Goal: Information Seeking & Learning: Check status

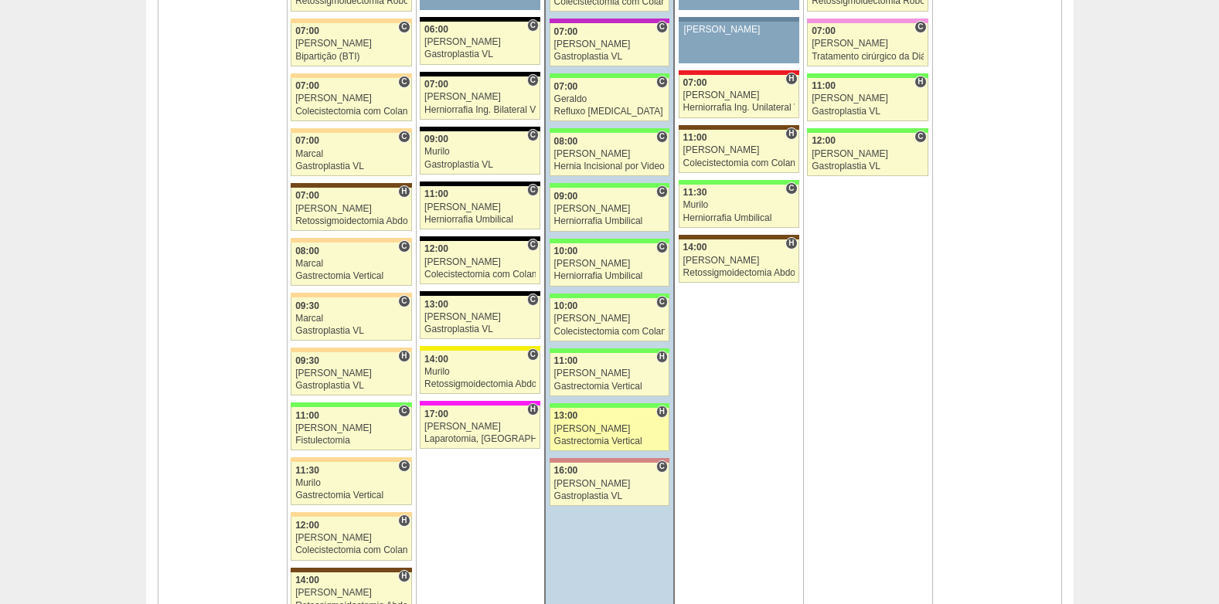
scroll to position [1082, 0]
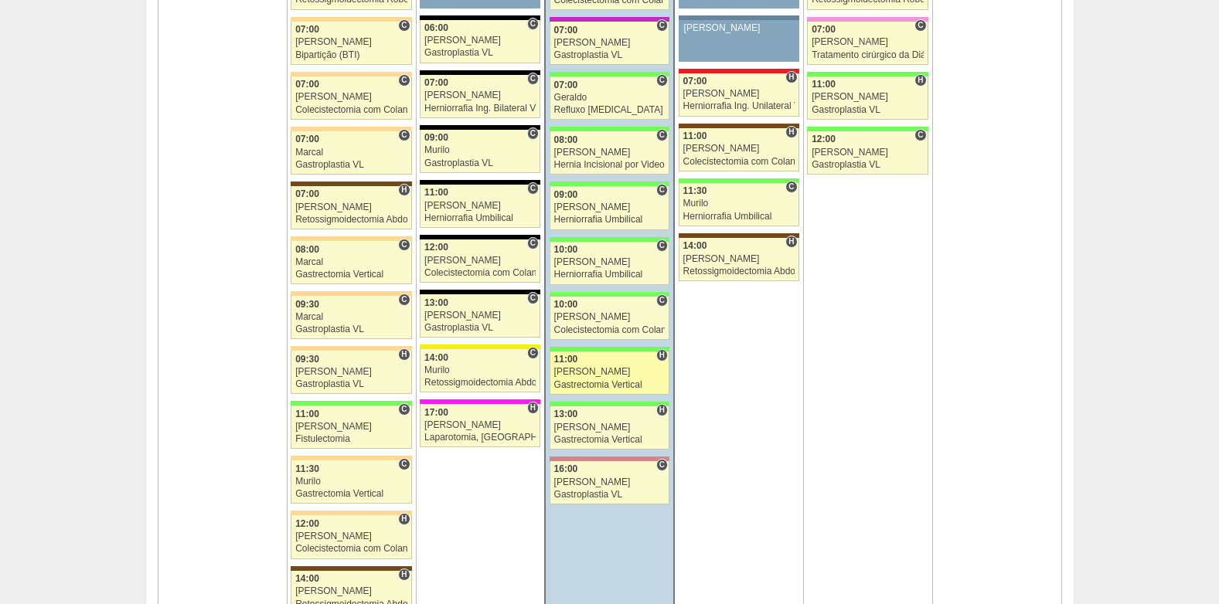
click at [592, 367] on div "[PERSON_NAME]" at bounding box center [609, 372] width 111 height 10
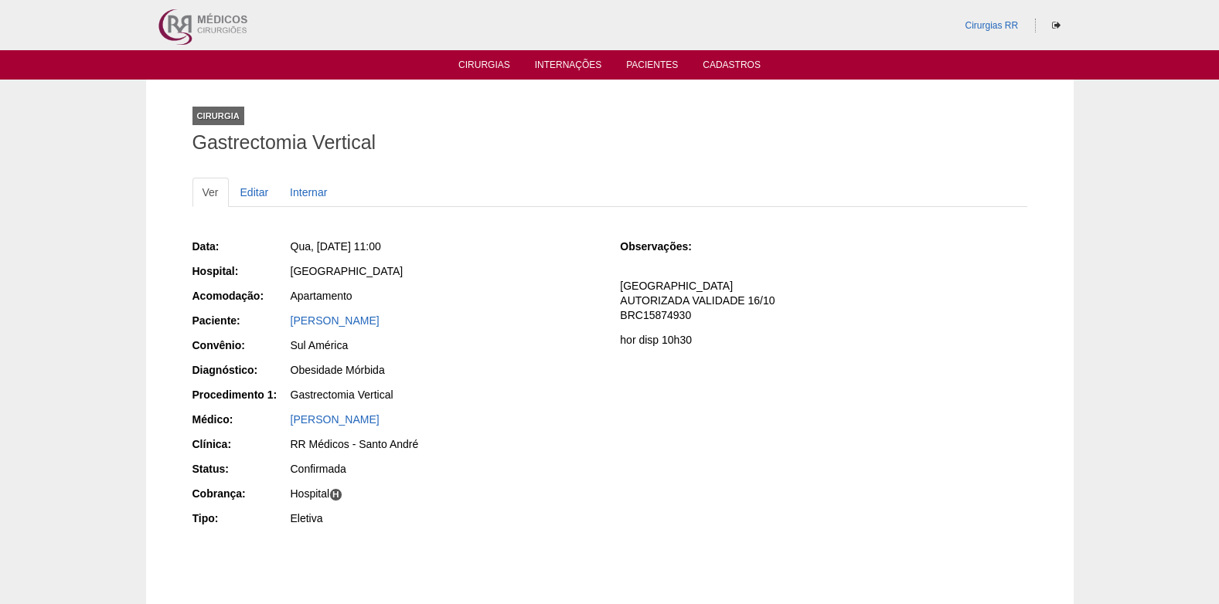
drag, startPoint x: 302, startPoint y: 325, endPoint x: 420, endPoint y: 325, distance: 117.5
click at [420, 325] on div "Paciente: Valeria Marques da silva" at bounding box center [395, 322] width 407 height 19
copy div "Paciente: Valeria Marques da silva"
click at [486, 66] on link "Cirurgias" at bounding box center [484, 66] width 52 height 13
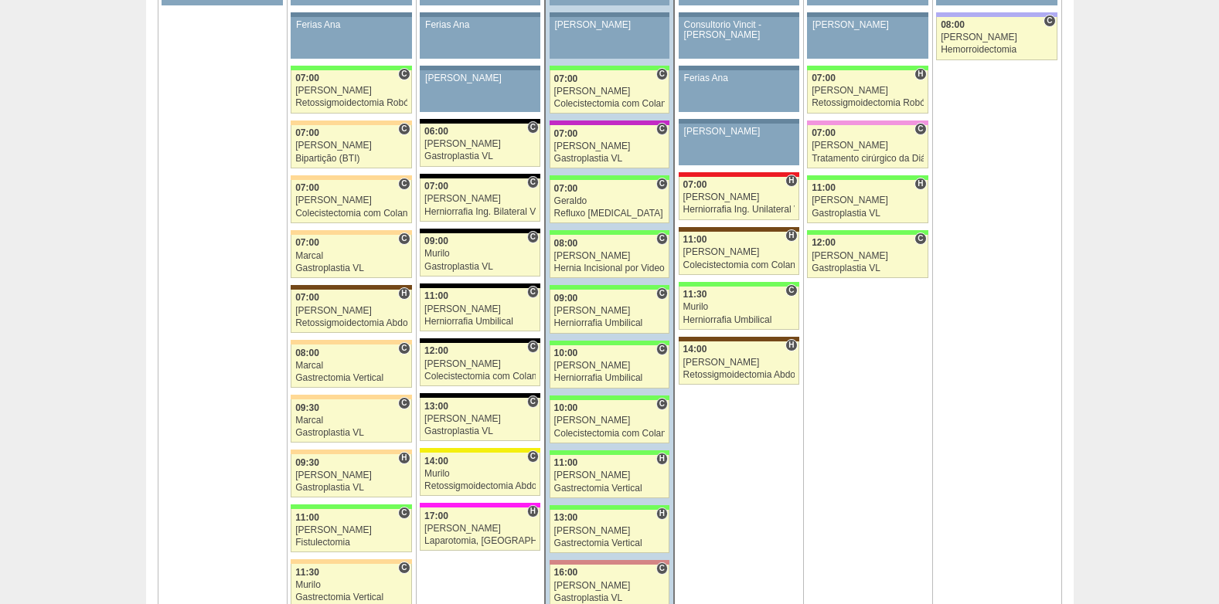
scroll to position [1005, 0]
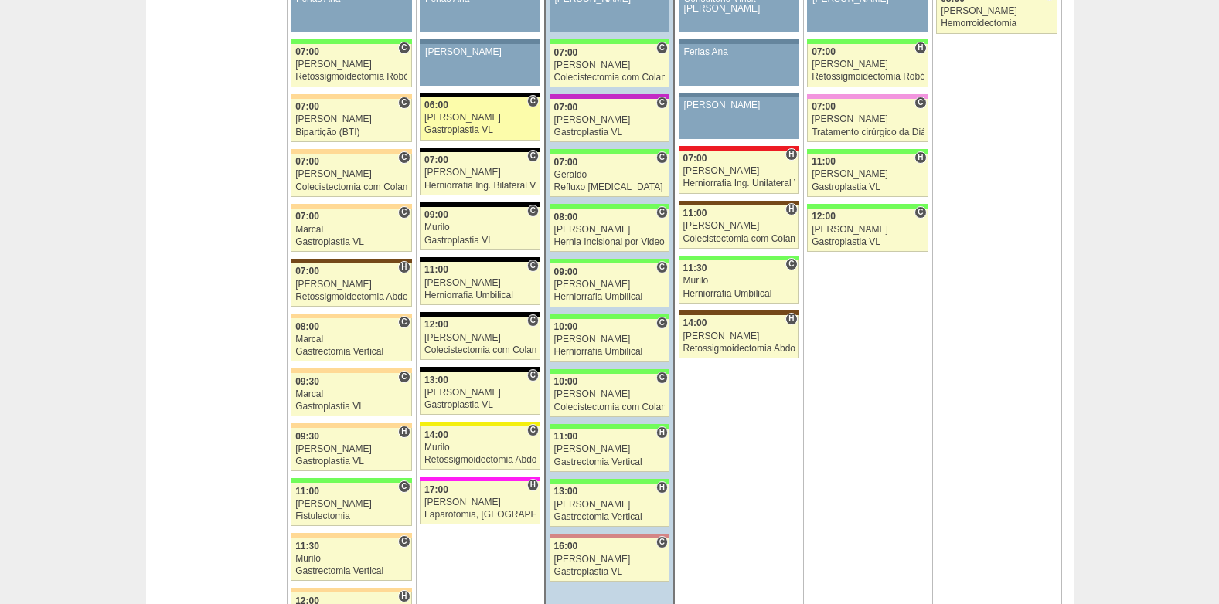
click at [483, 114] on div "[PERSON_NAME]" at bounding box center [479, 118] width 111 height 10
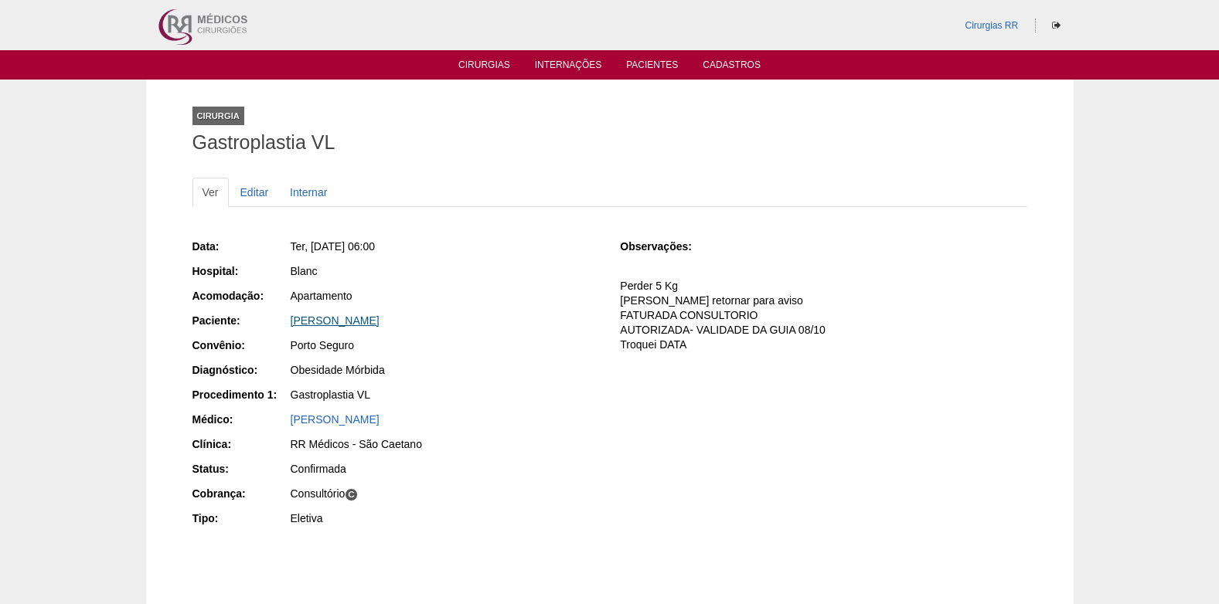
click at [328, 325] on link "Danton Dalas Deffert" at bounding box center [335, 321] width 89 height 12
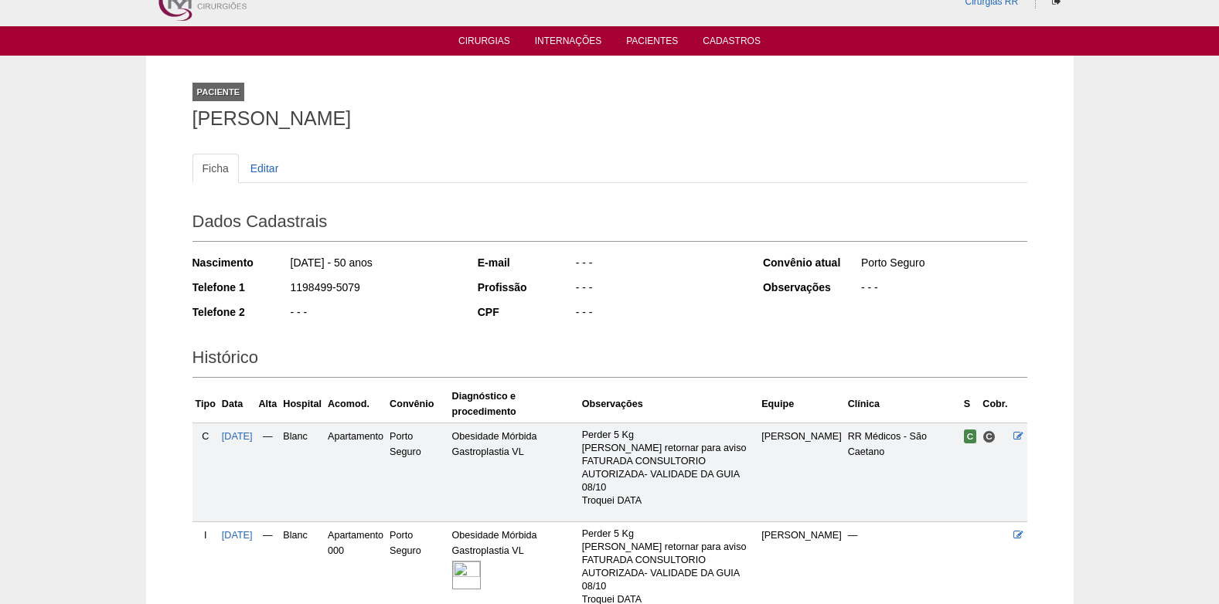
scroll to position [173, 0]
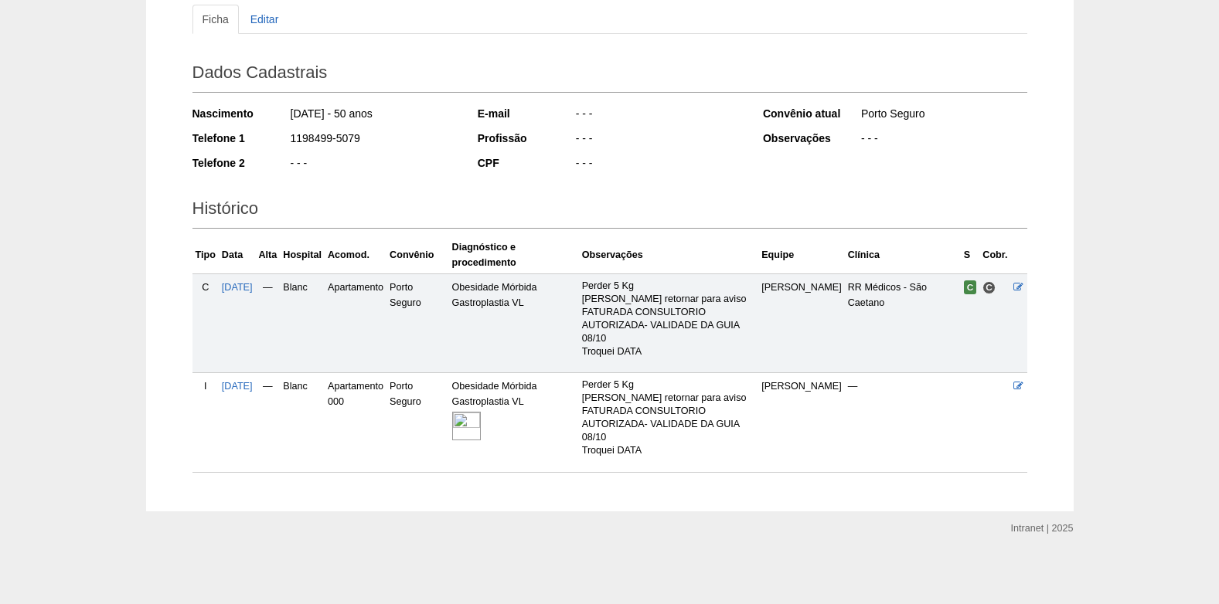
click at [481, 428] on img at bounding box center [466, 426] width 29 height 29
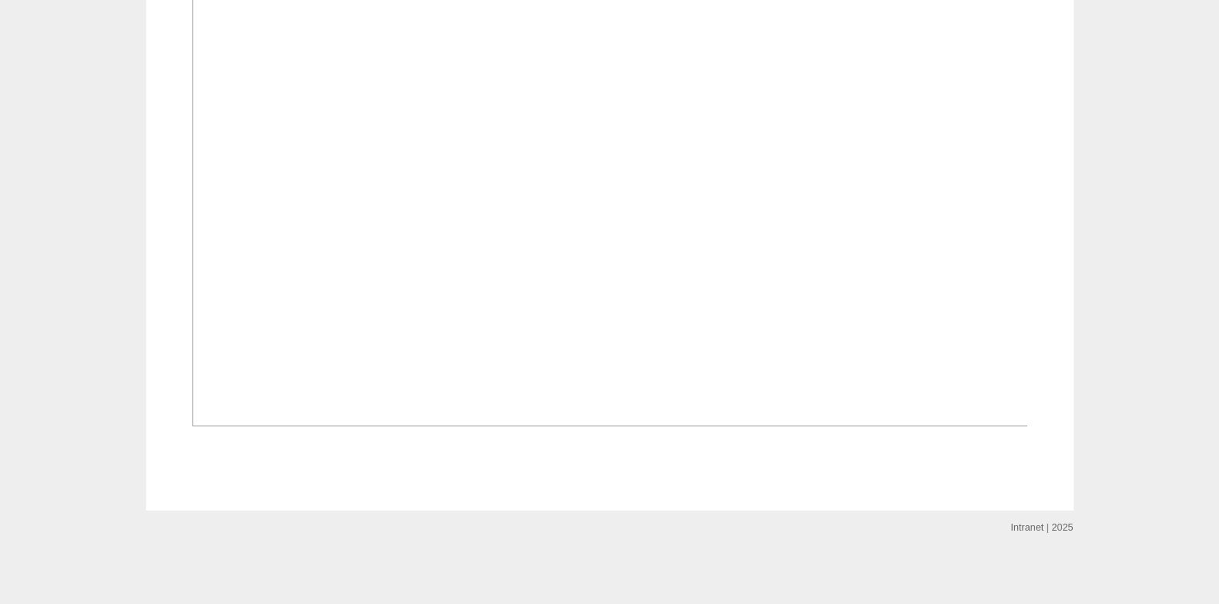
scroll to position [1182, 0]
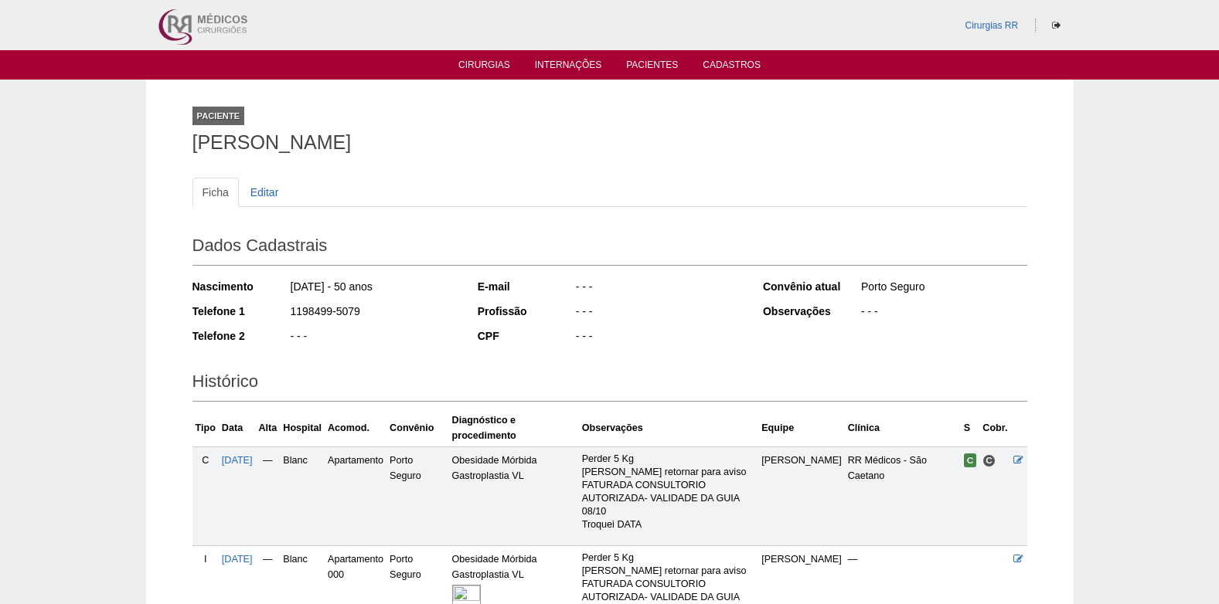
scroll to position [173, 0]
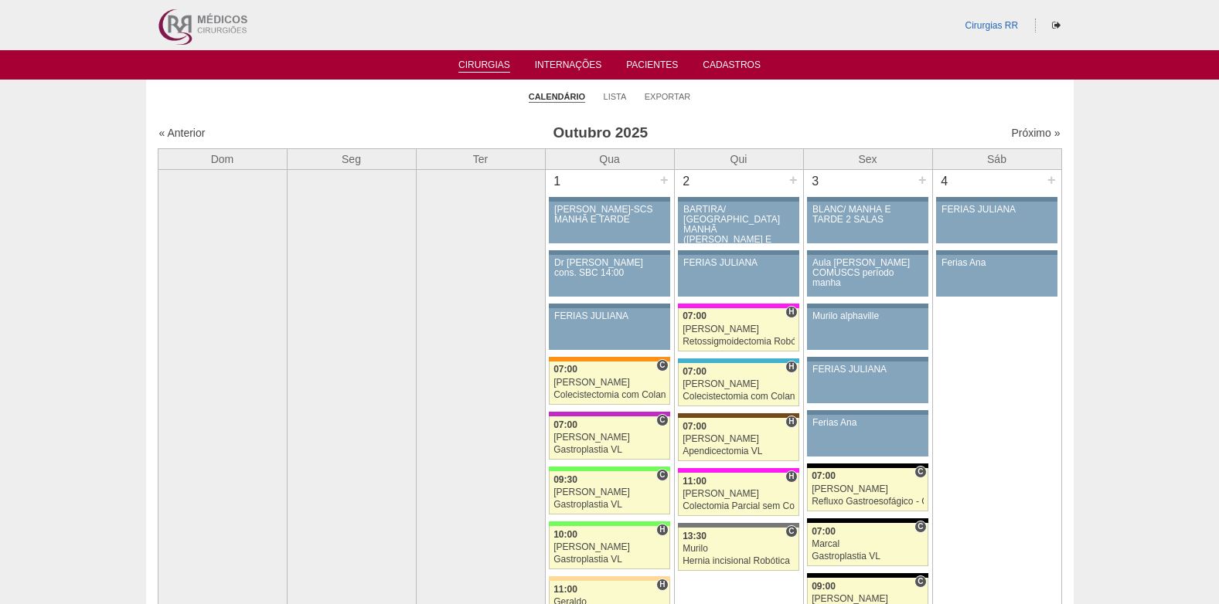
scroll to position [1005, 0]
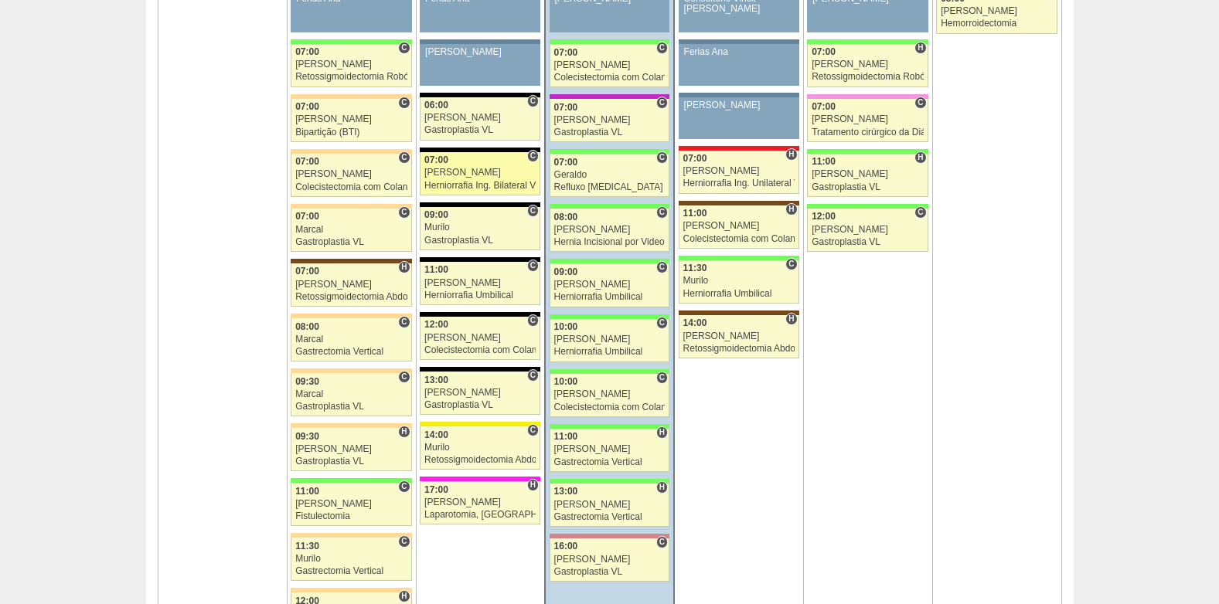
click at [495, 177] on div "Ricardo Fernandes" at bounding box center [479, 173] width 111 height 10
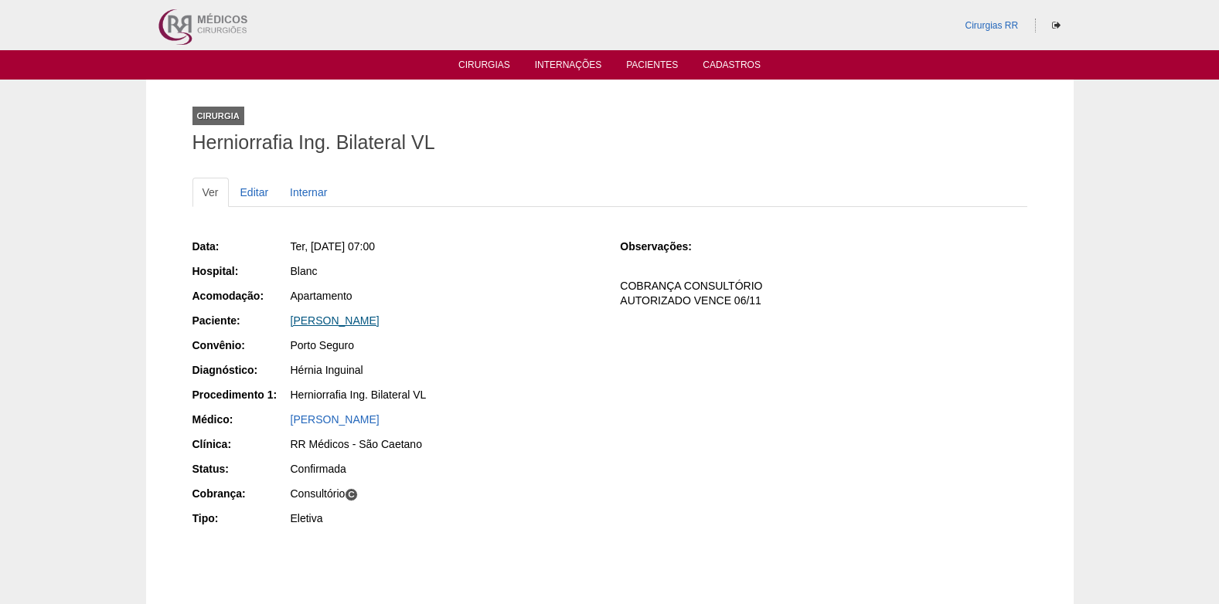
click at [322, 326] on link "[PERSON_NAME]" at bounding box center [335, 321] width 89 height 12
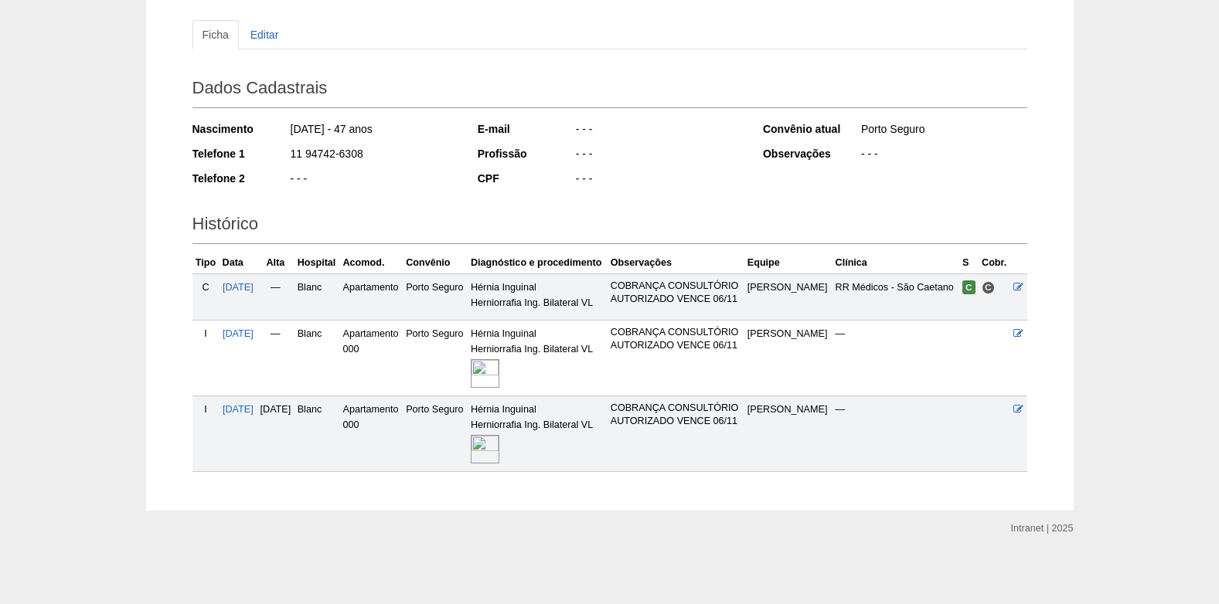
scroll to position [199, 0]
click at [499, 455] on img at bounding box center [485, 449] width 29 height 29
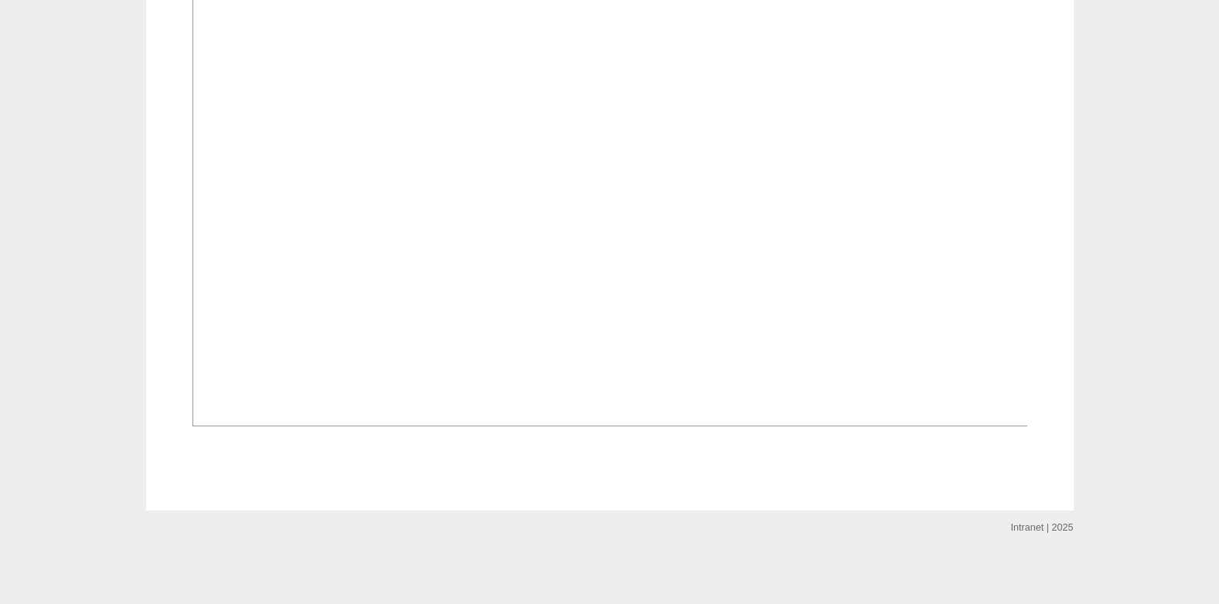
scroll to position [1129, 0]
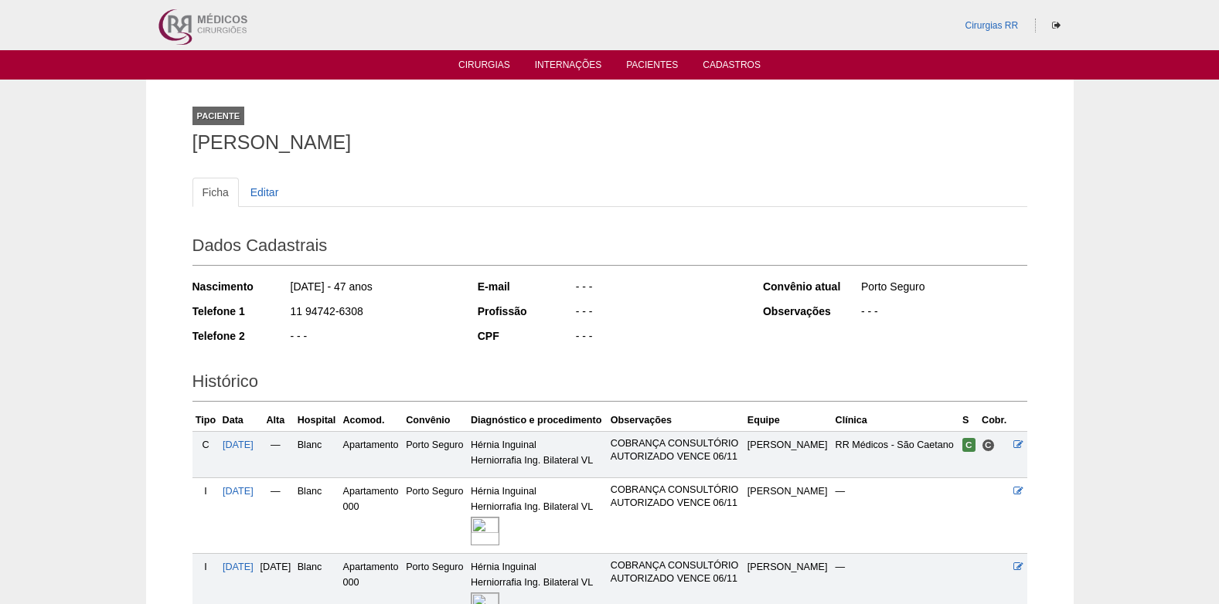
scroll to position [199, 0]
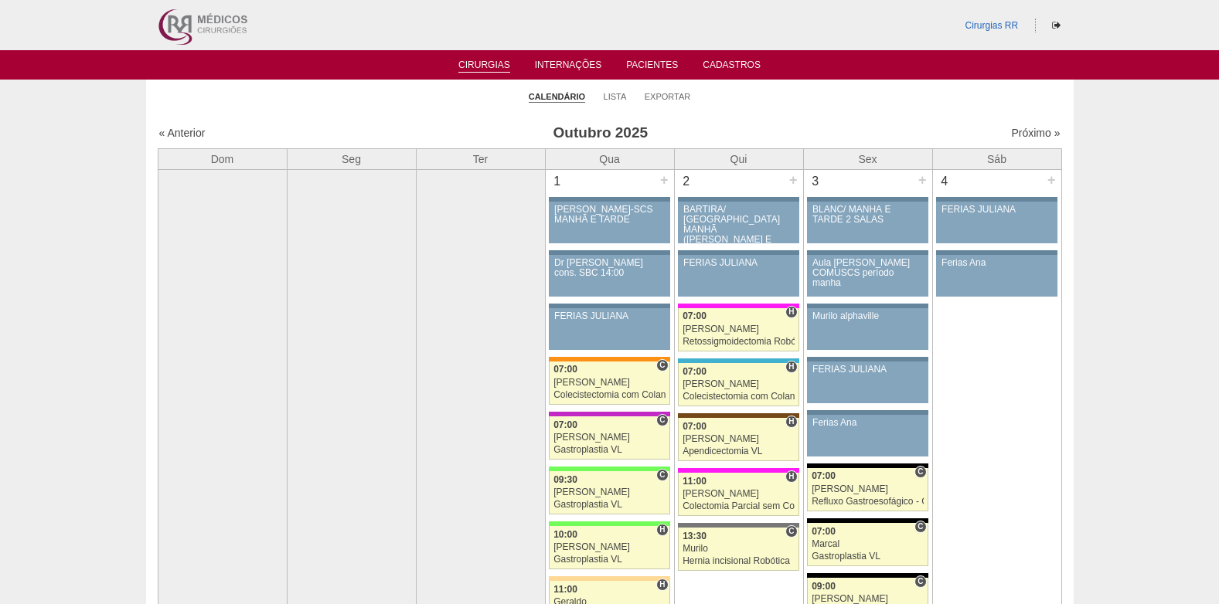
scroll to position [1005, 0]
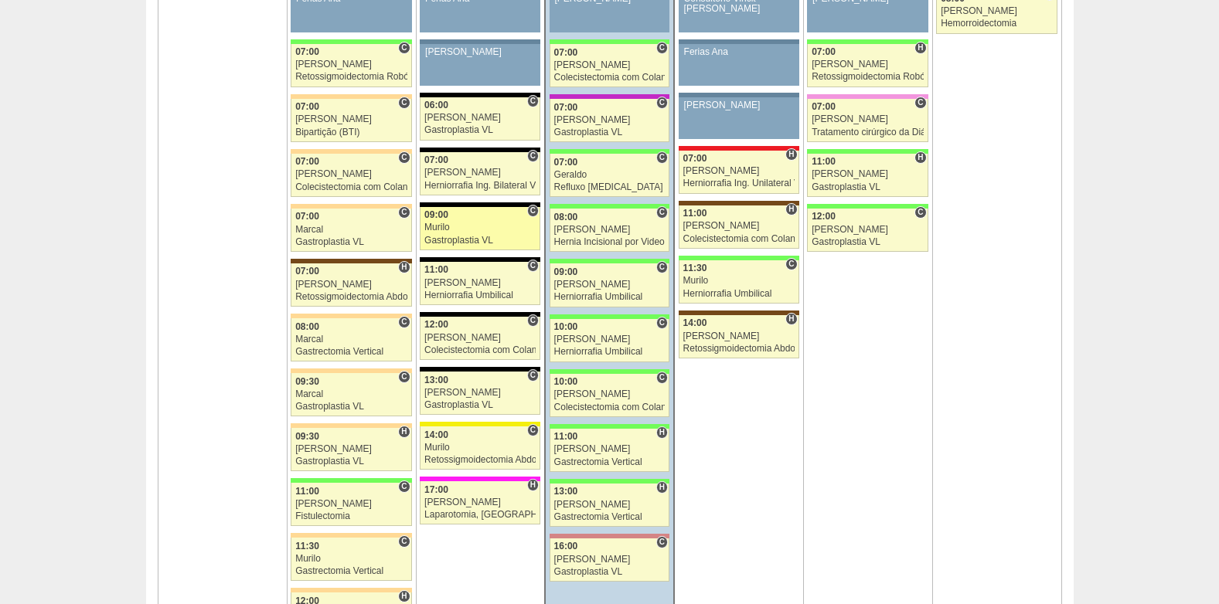
click at [465, 223] on div "Murilo" at bounding box center [479, 228] width 111 height 10
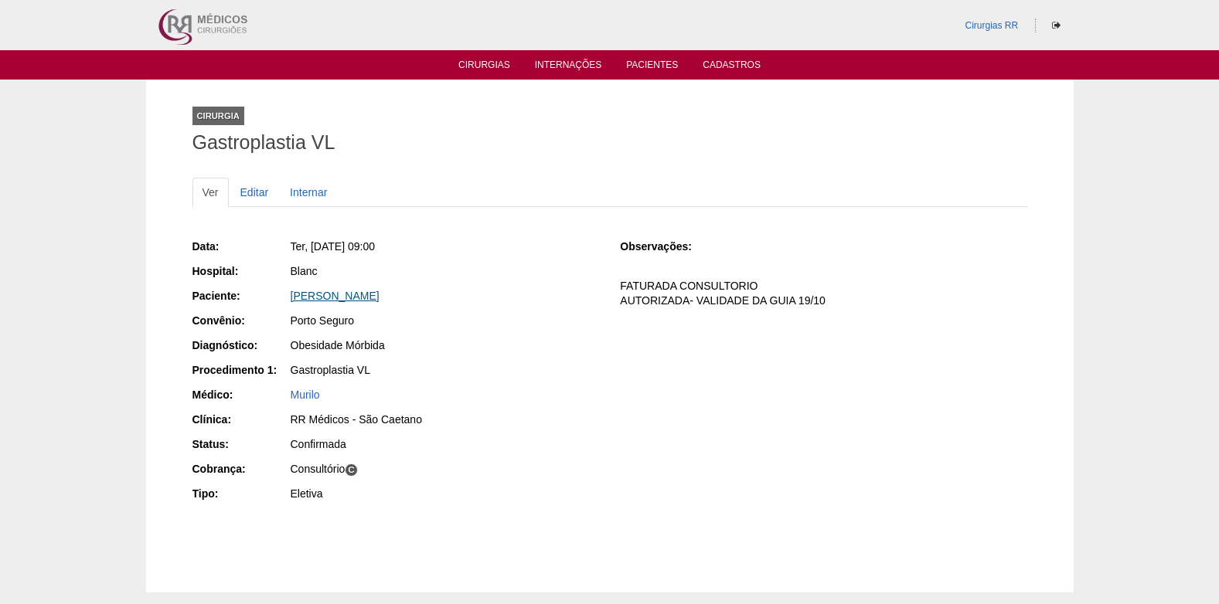
click at [368, 301] on link "Viviane Rodrigues Ramos" at bounding box center [335, 296] width 89 height 12
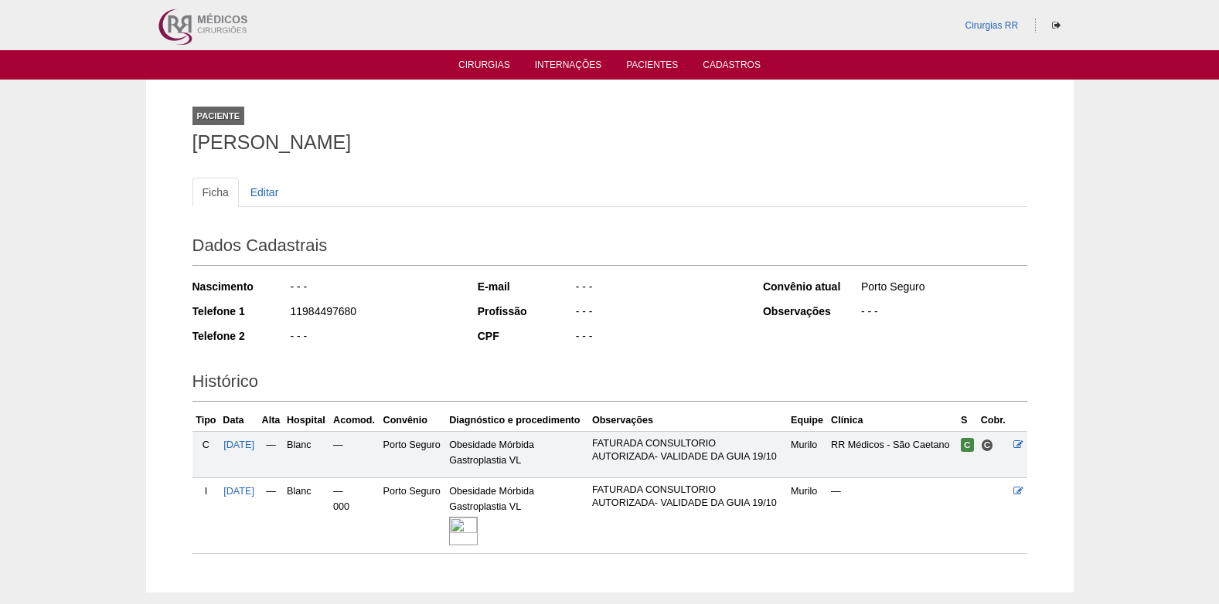
scroll to position [82, 0]
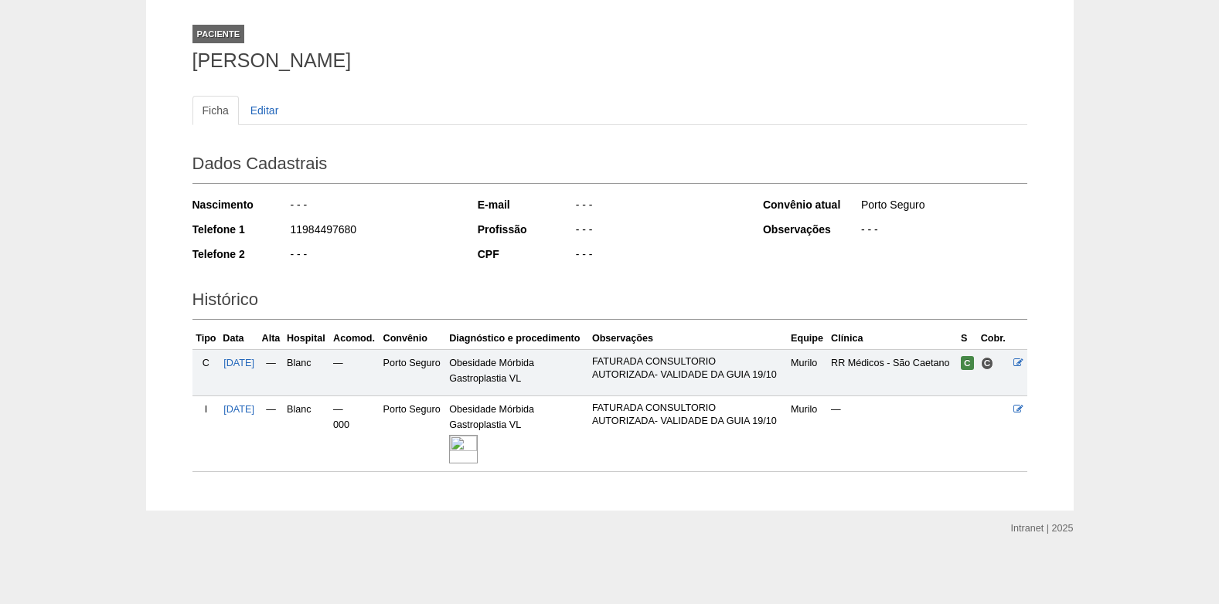
click at [475, 453] on img at bounding box center [463, 449] width 29 height 29
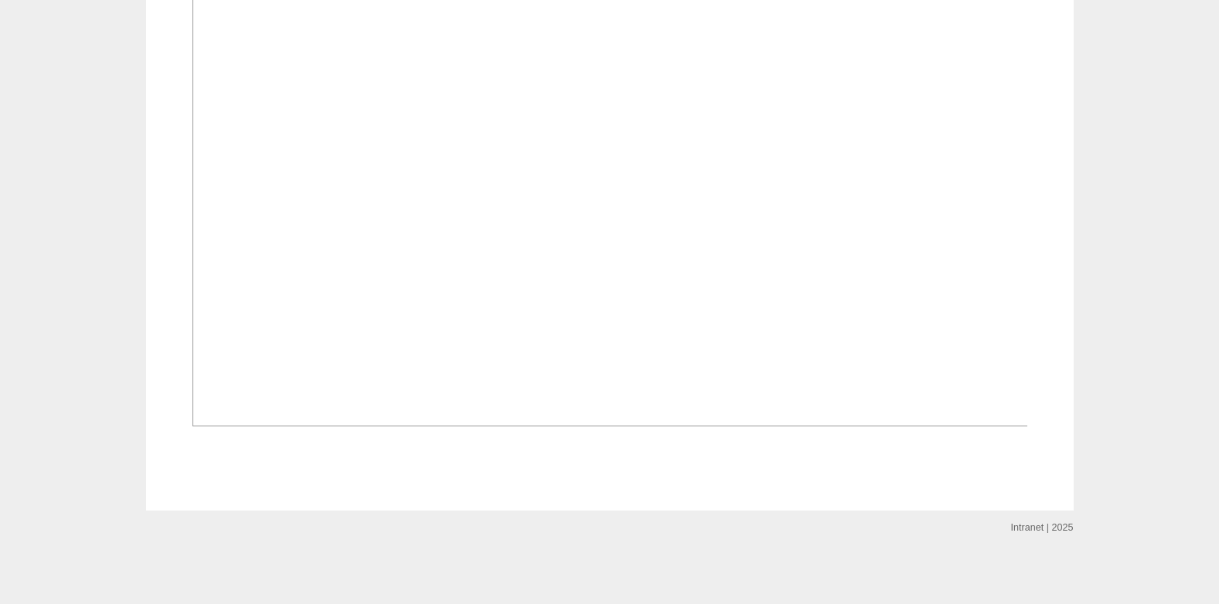
scroll to position [1157, 0]
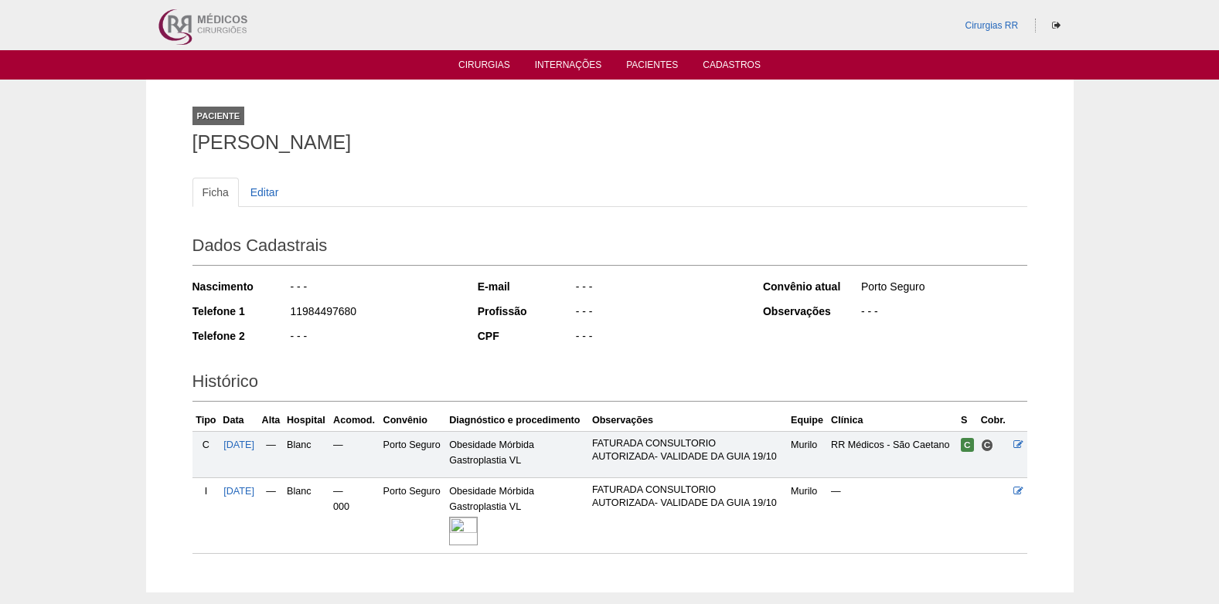
scroll to position [82, 0]
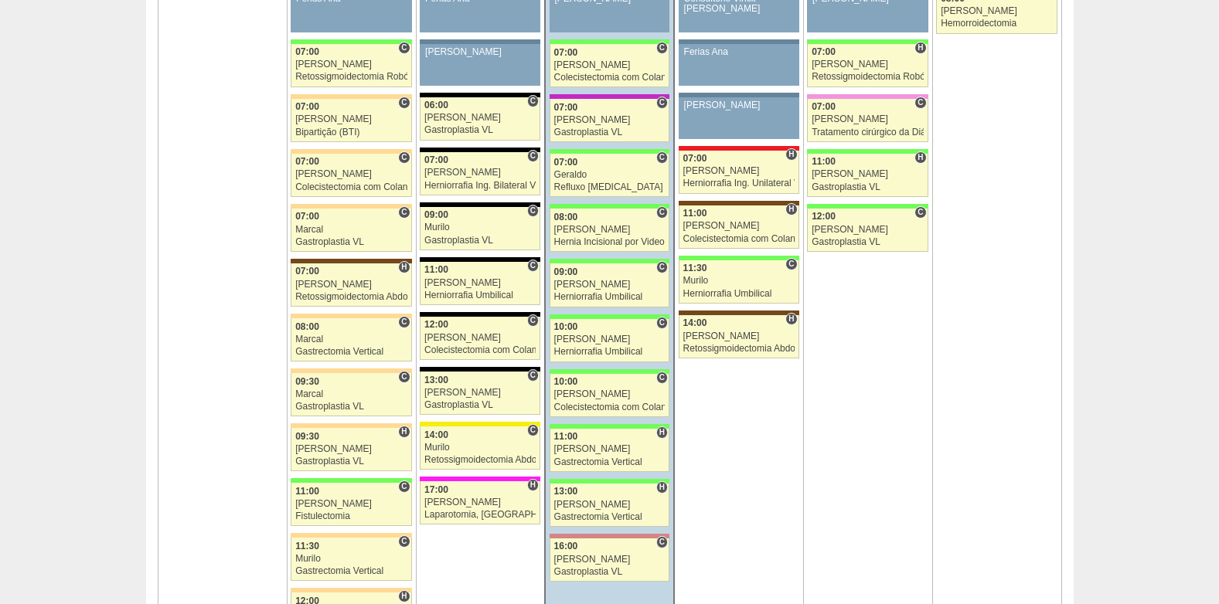
scroll to position [1005, 0]
click at [472, 275] on div "11:00" at bounding box center [479, 270] width 111 height 10
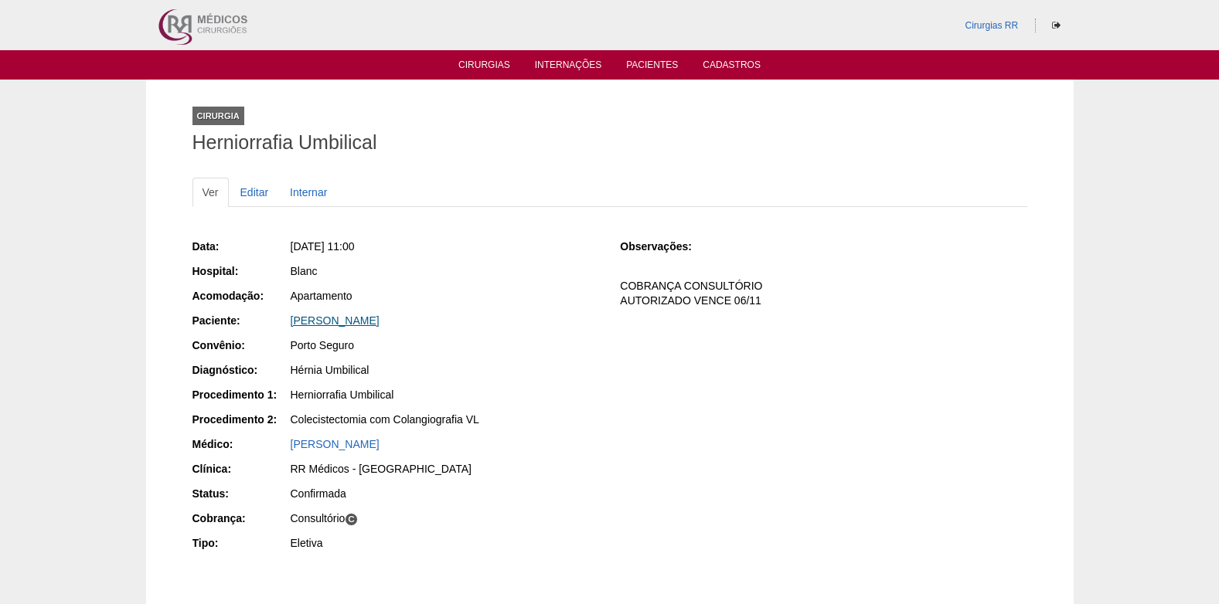
click at [363, 324] on link "[PERSON_NAME]" at bounding box center [335, 321] width 89 height 12
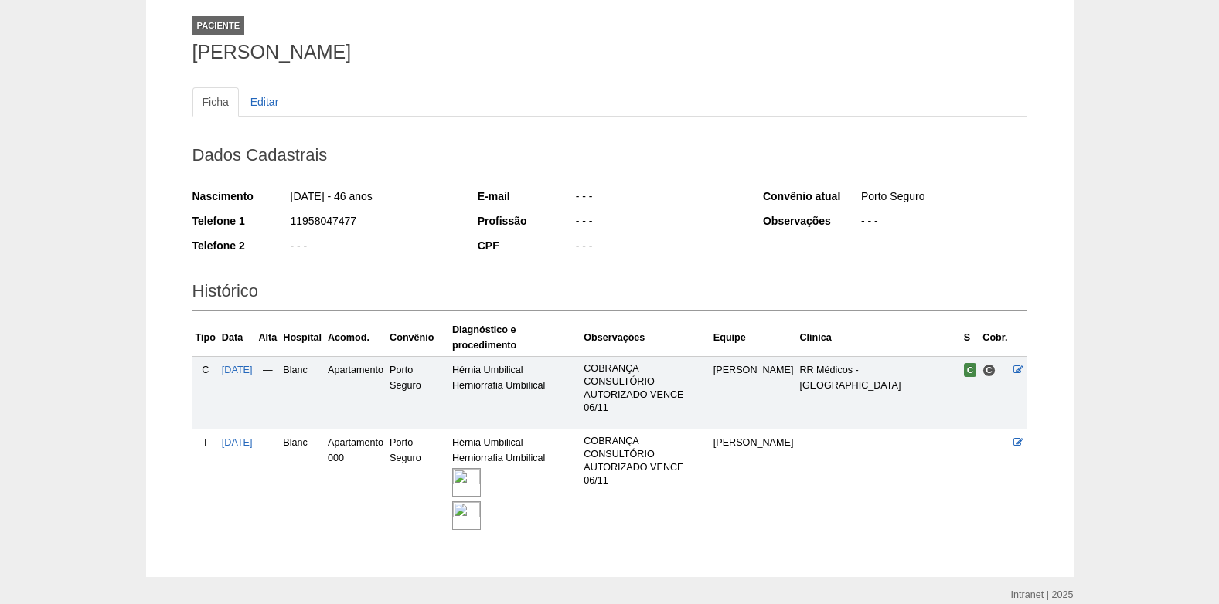
scroll to position [157, 0]
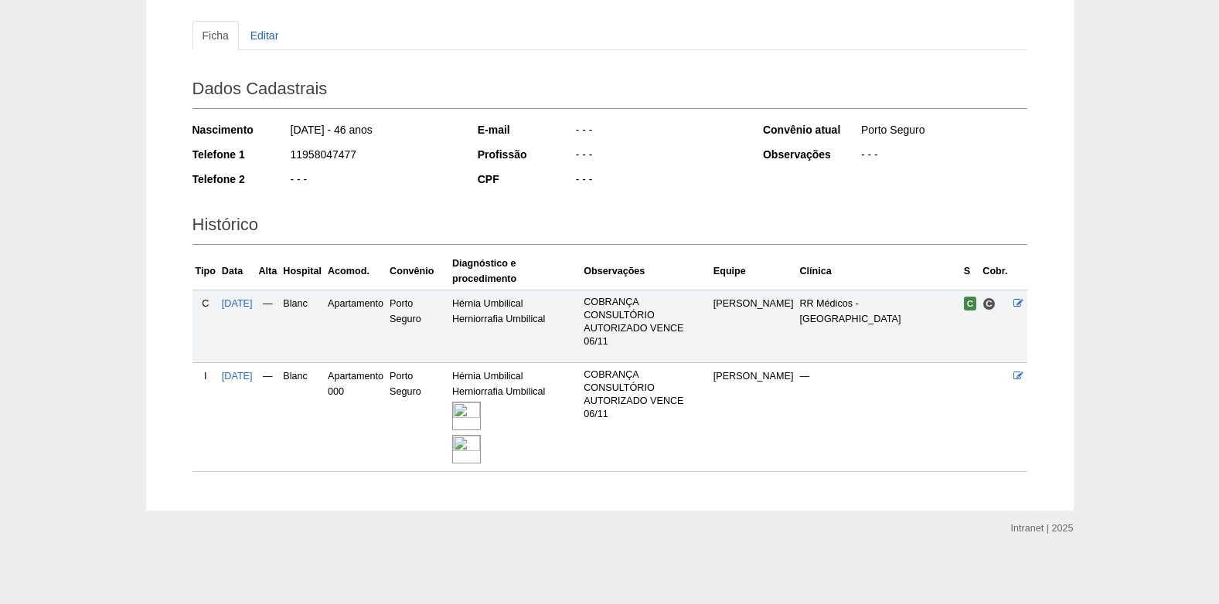
click at [481, 424] on img at bounding box center [466, 416] width 29 height 29
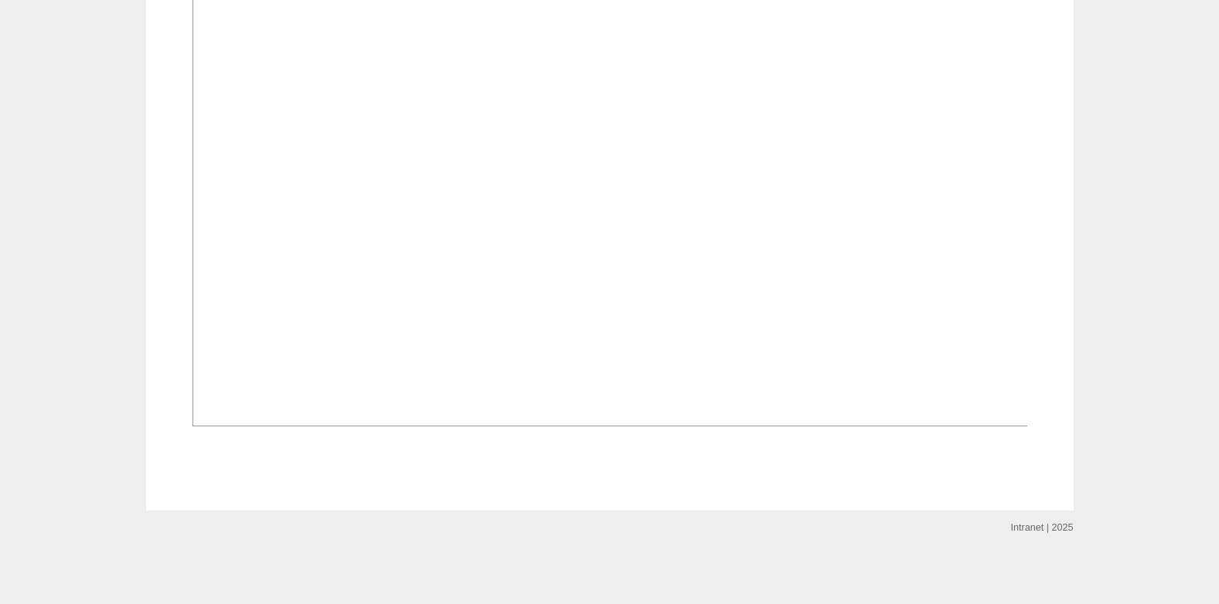
scroll to position [2331, 0]
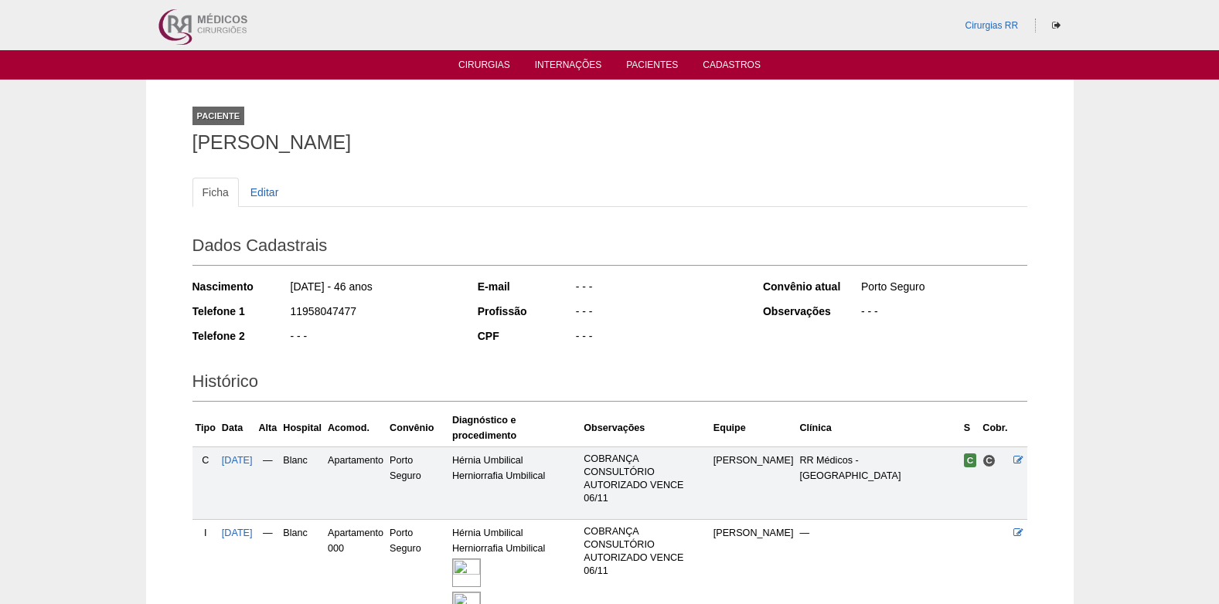
scroll to position [157, 0]
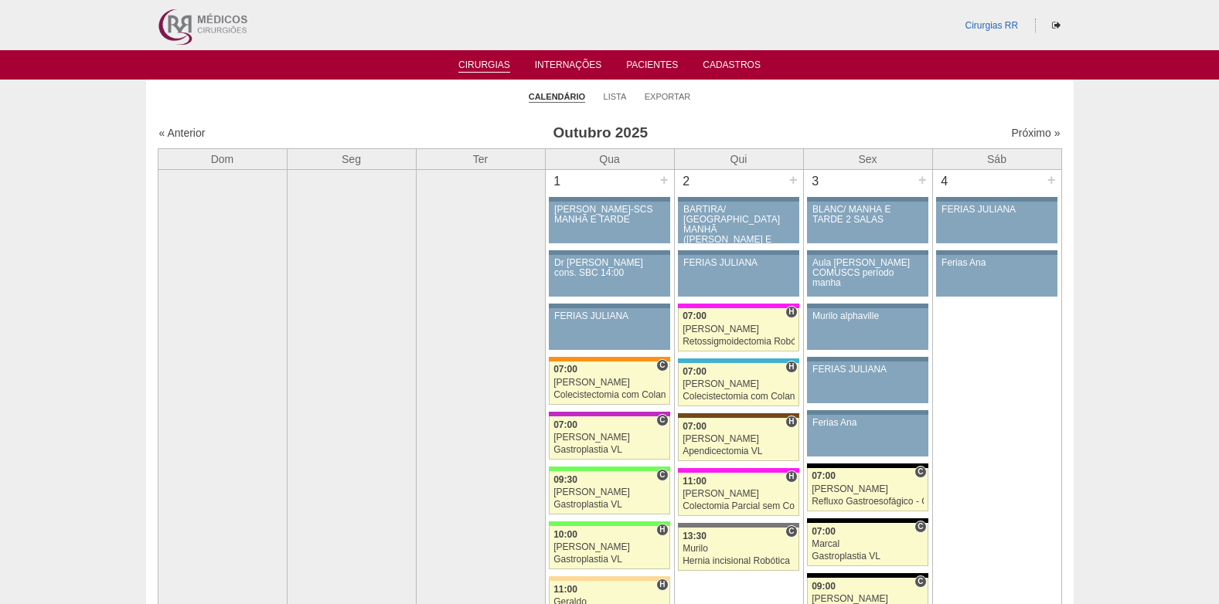
scroll to position [1005, 0]
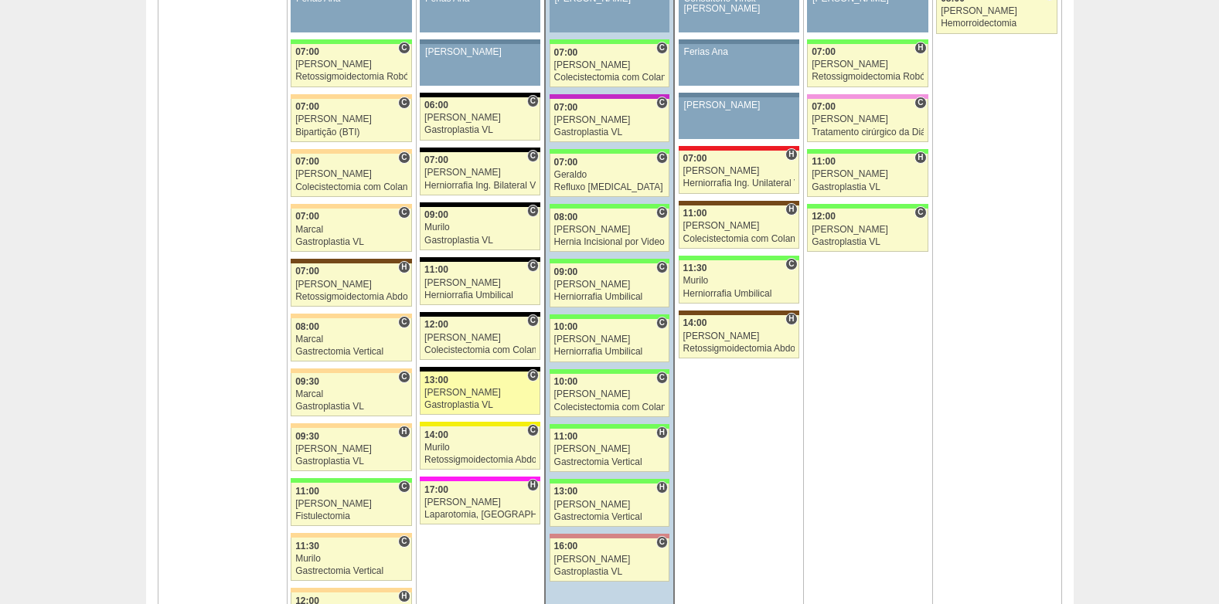
click at [452, 391] on div "[PERSON_NAME]" at bounding box center [479, 393] width 111 height 10
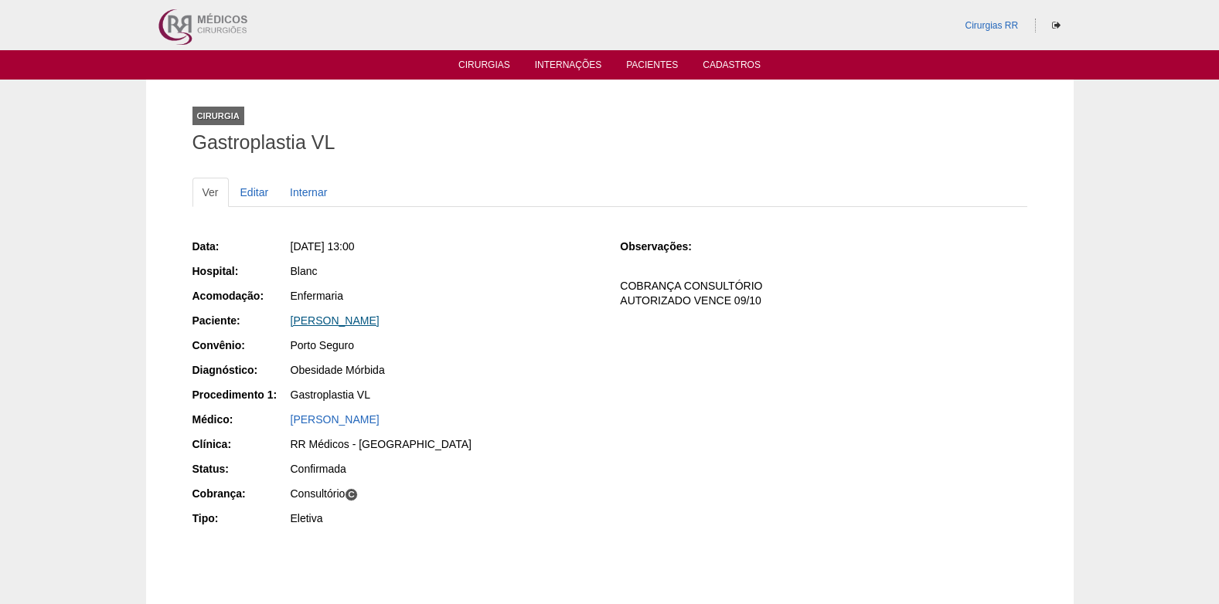
click at [348, 320] on link "[PERSON_NAME]" at bounding box center [335, 321] width 89 height 12
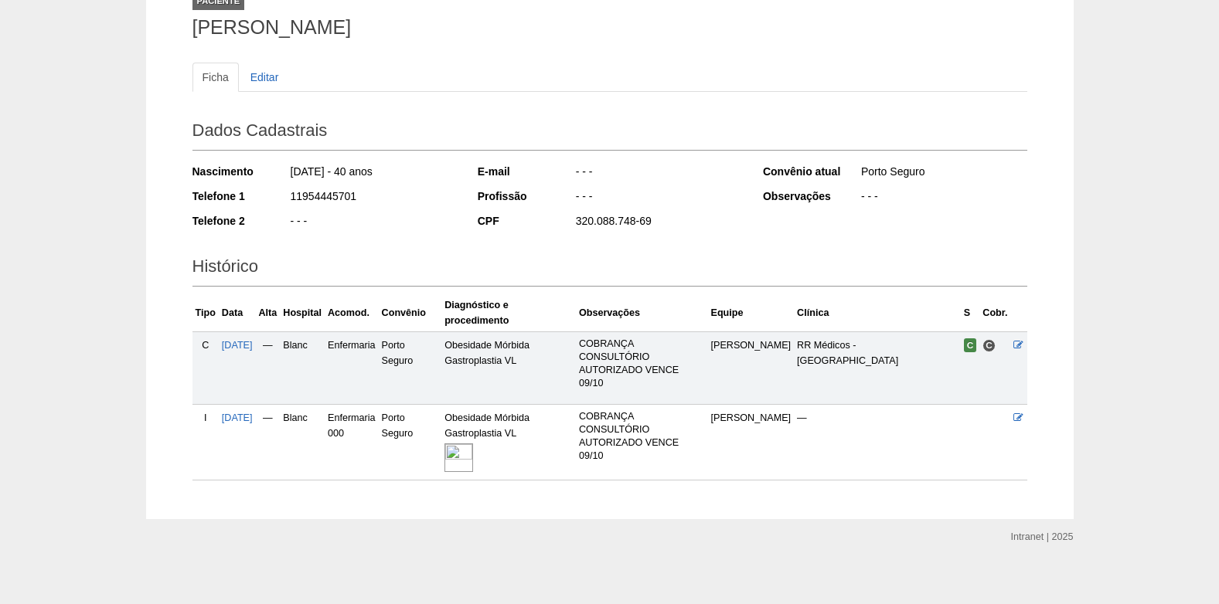
scroll to position [124, 0]
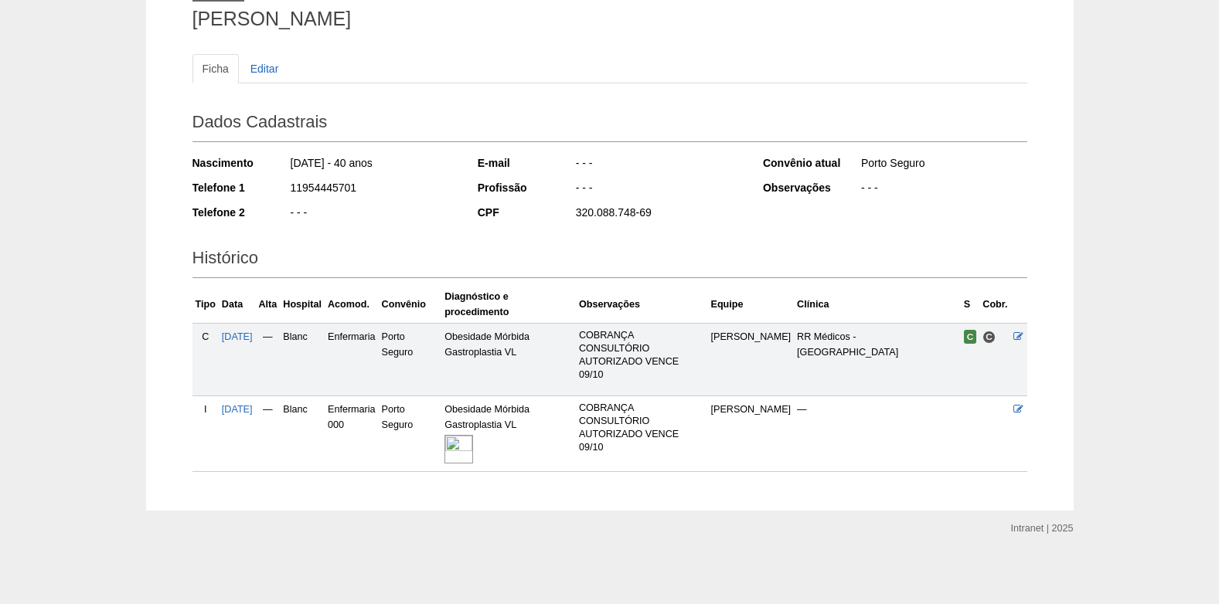
click at [473, 451] on img at bounding box center [458, 449] width 29 height 29
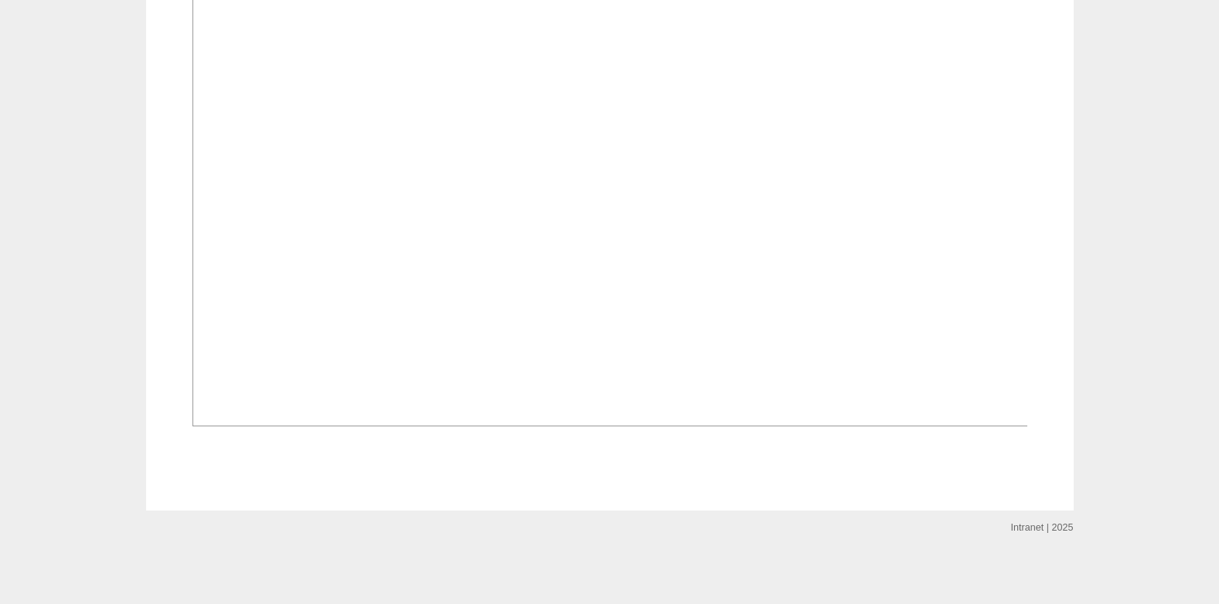
scroll to position [1182, 0]
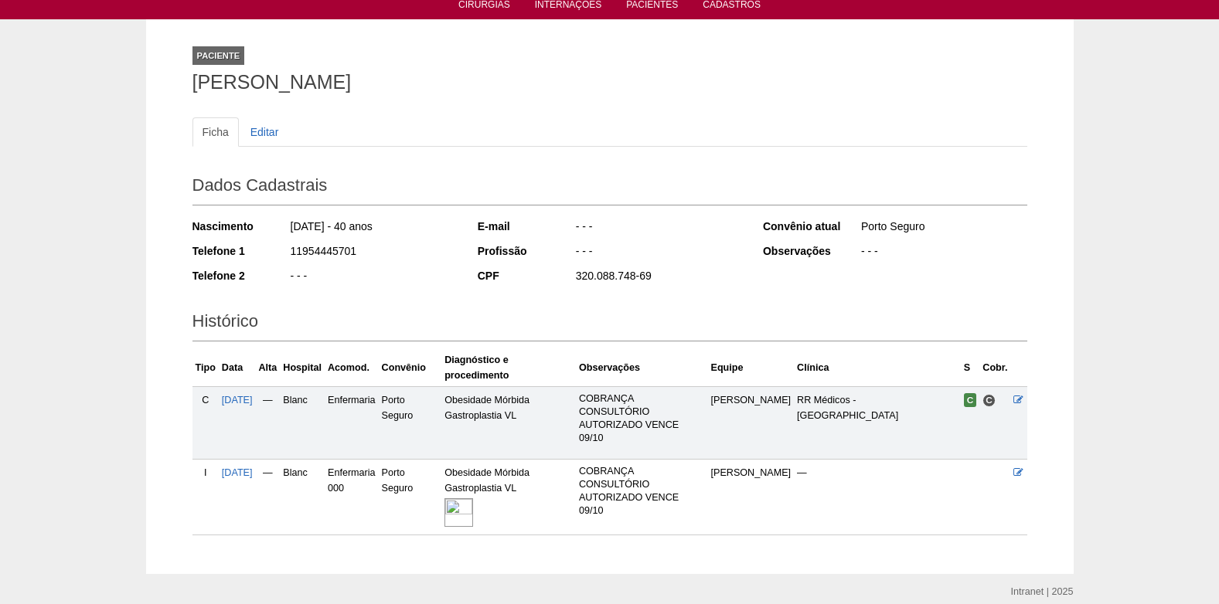
scroll to position [124, 0]
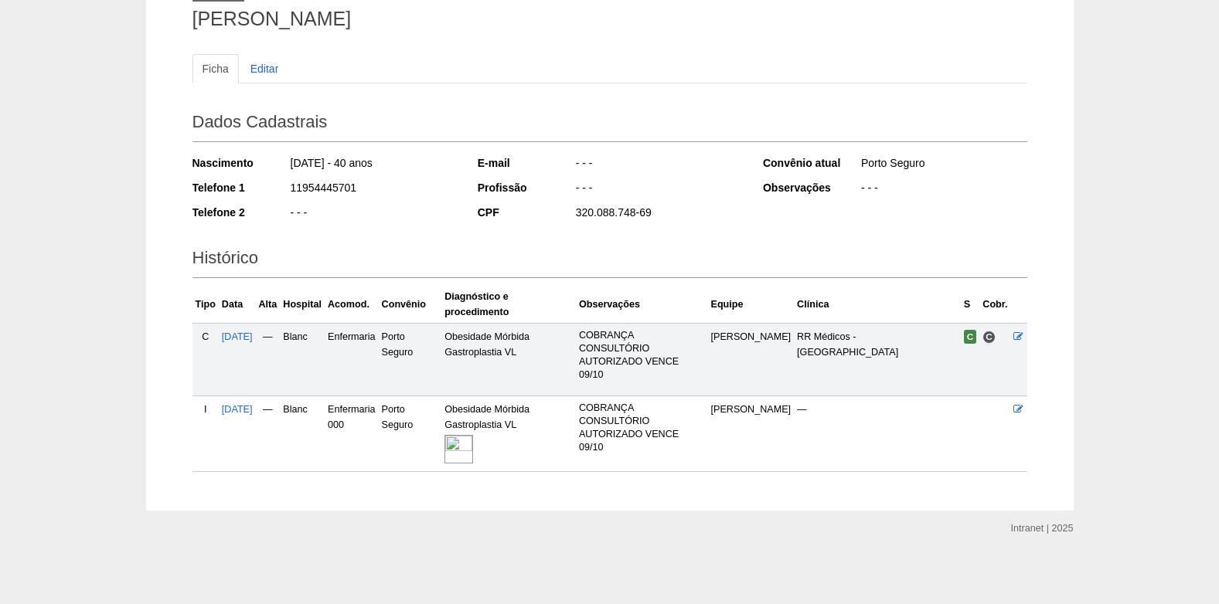
click at [472, 445] on img at bounding box center [458, 449] width 29 height 29
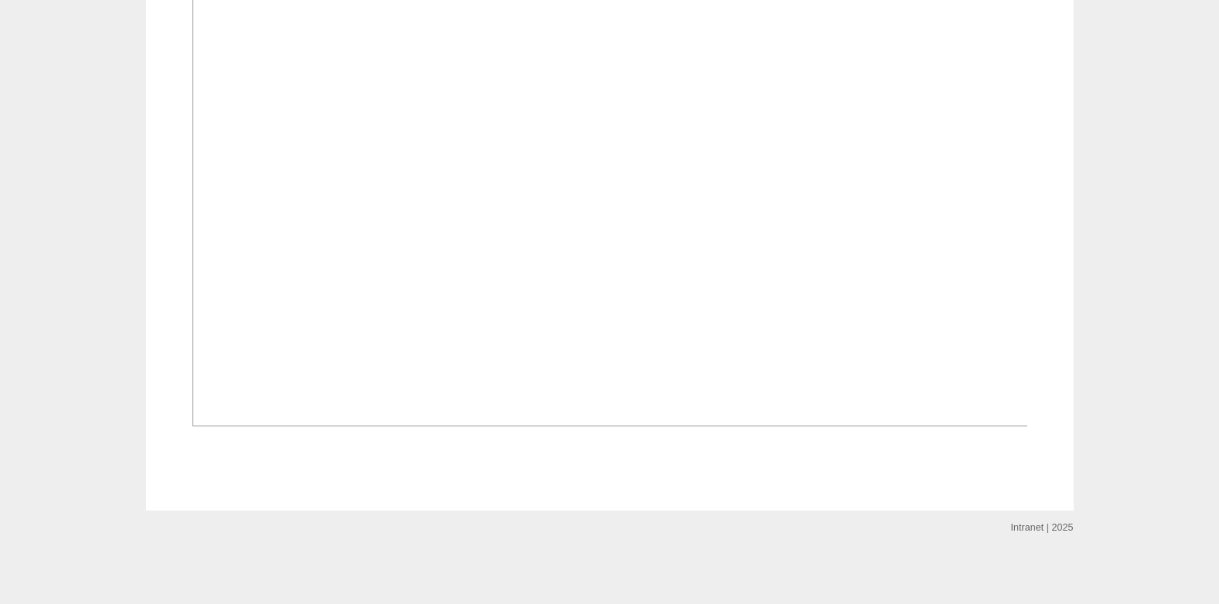
scroll to position [1082, 0]
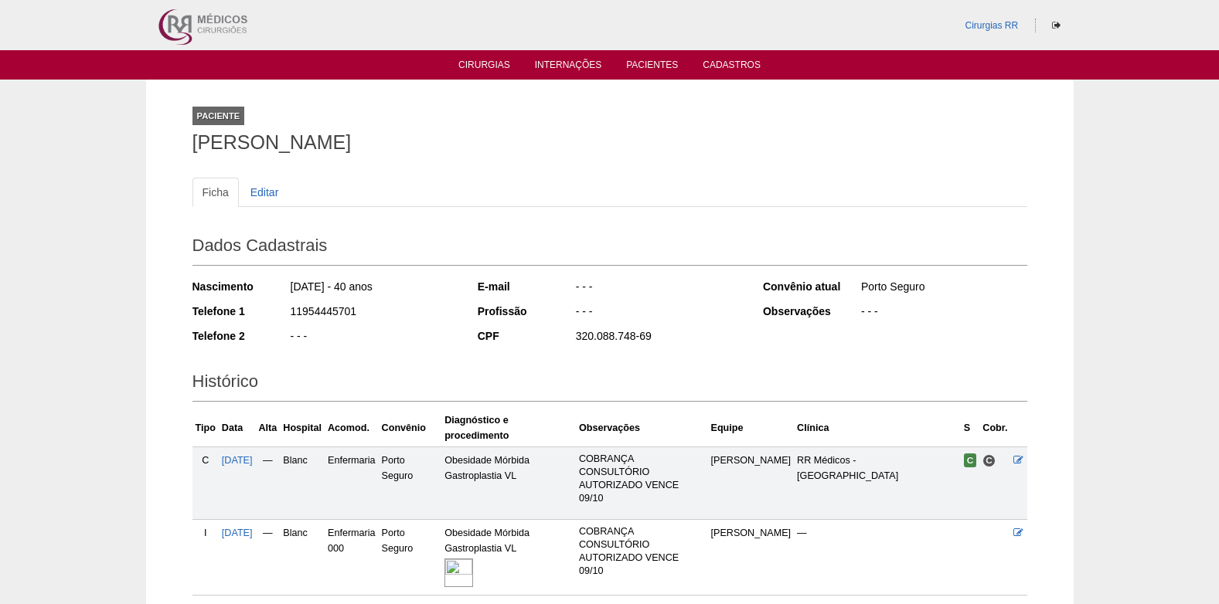
scroll to position [124, 0]
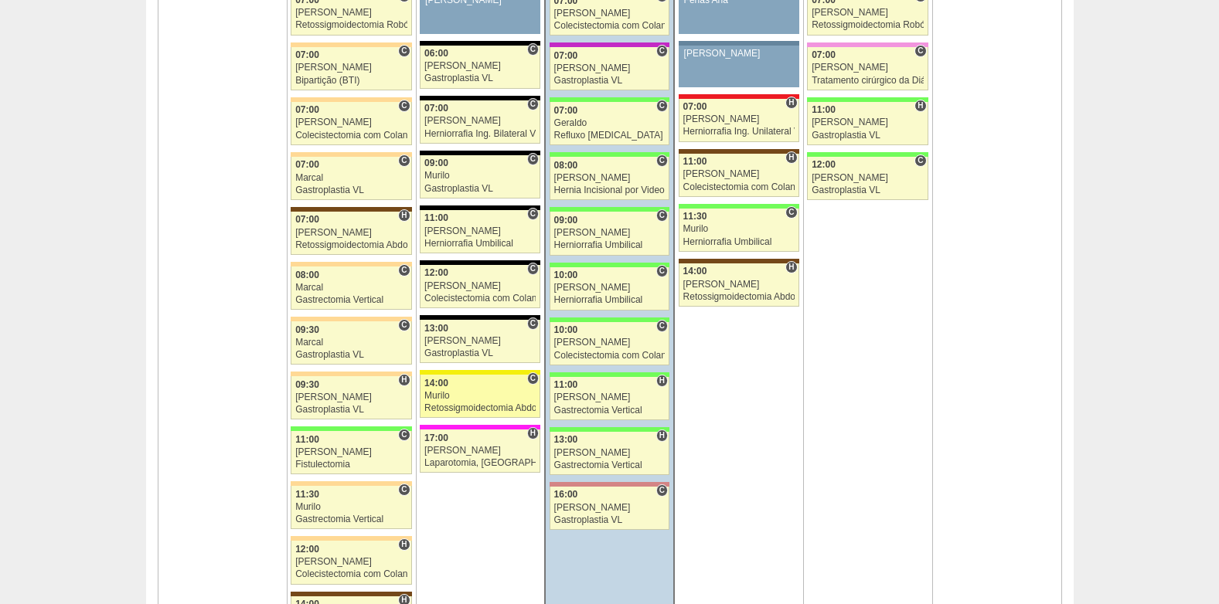
scroll to position [1082, 0]
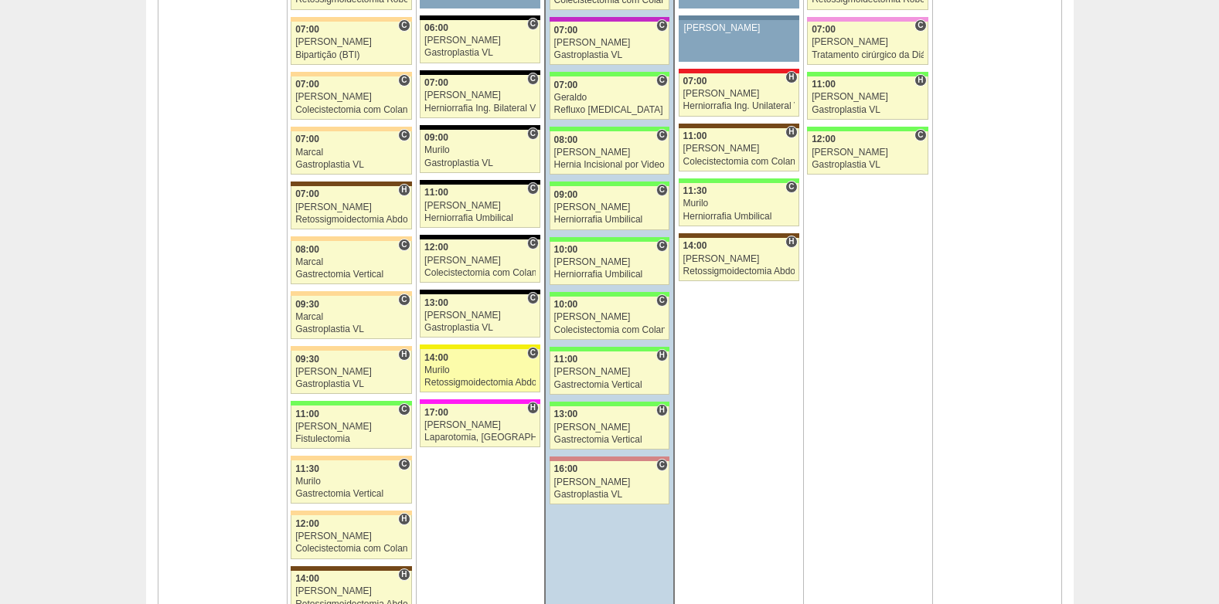
click at [458, 371] on div "Murilo" at bounding box center [479, 371] width 111 height 10
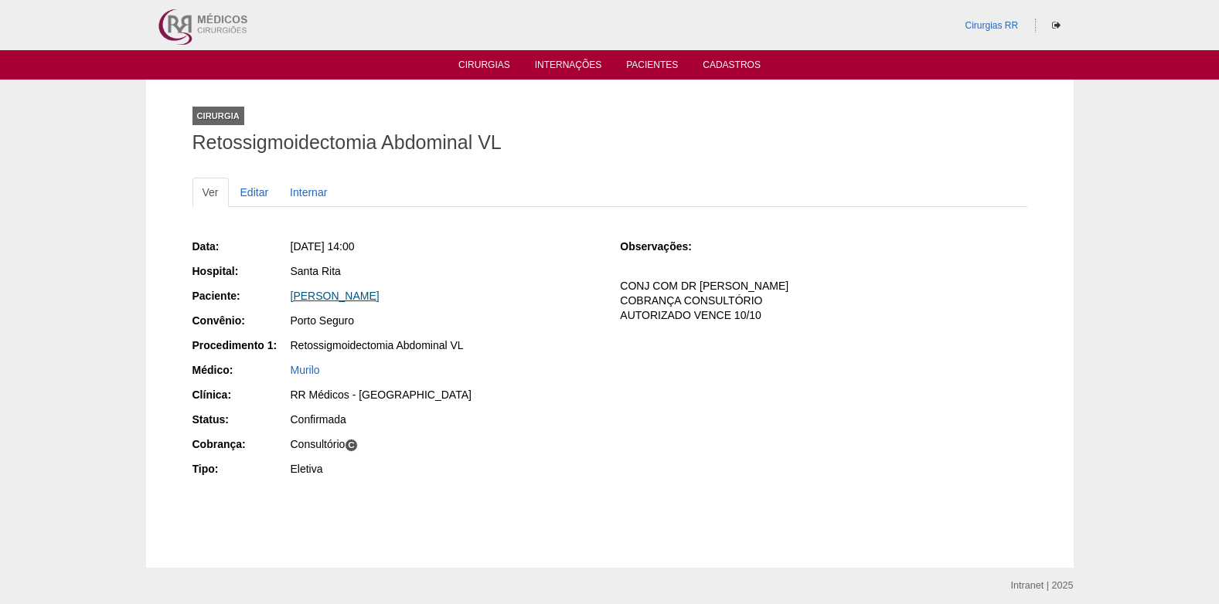
click at [373, 298] on link "[PERSON_NAME]" at bounding box center [335, 296] width 89 height 12
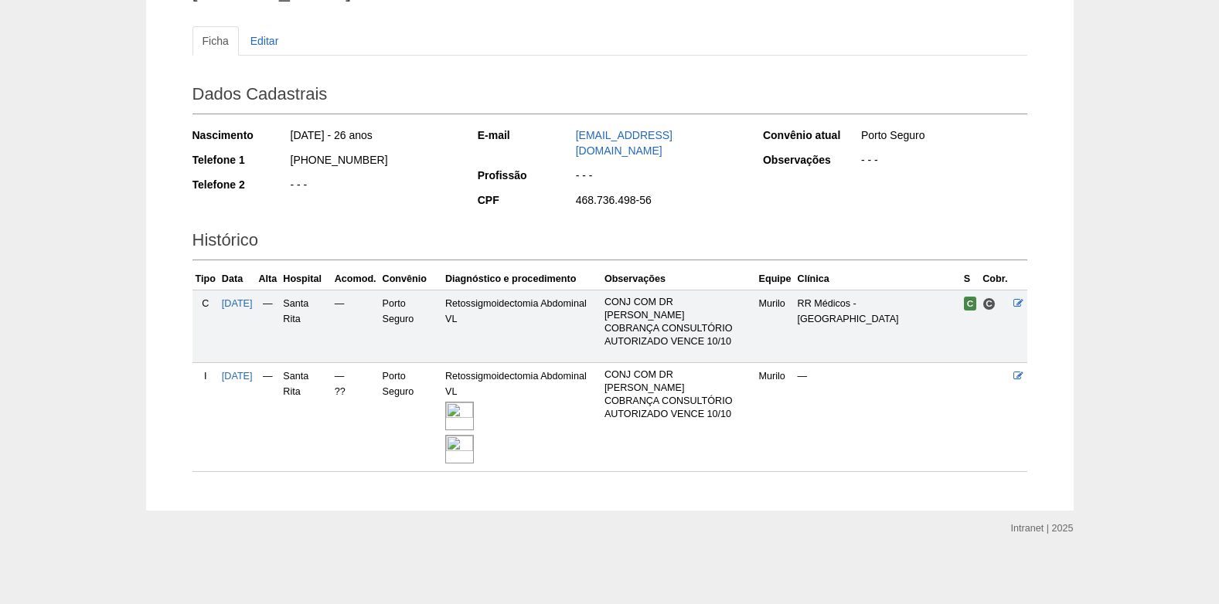
scroll to position [155, 0]
click at [474, 421] on img at bounding box center [459, 416] width 29 height 29
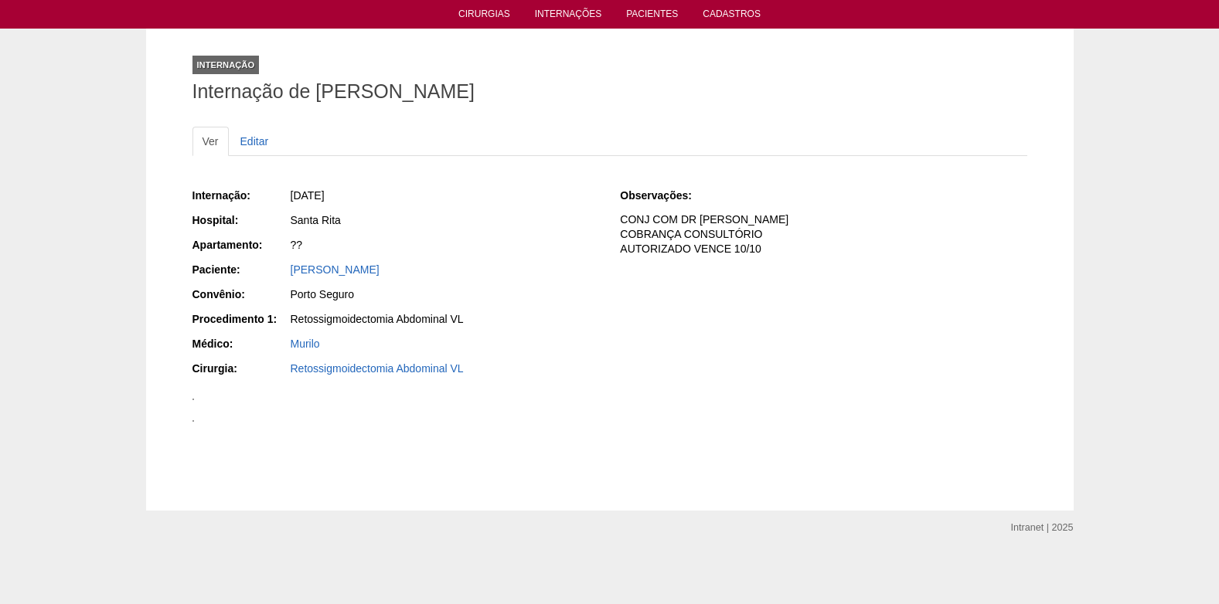
scroll to position [1731, 0]
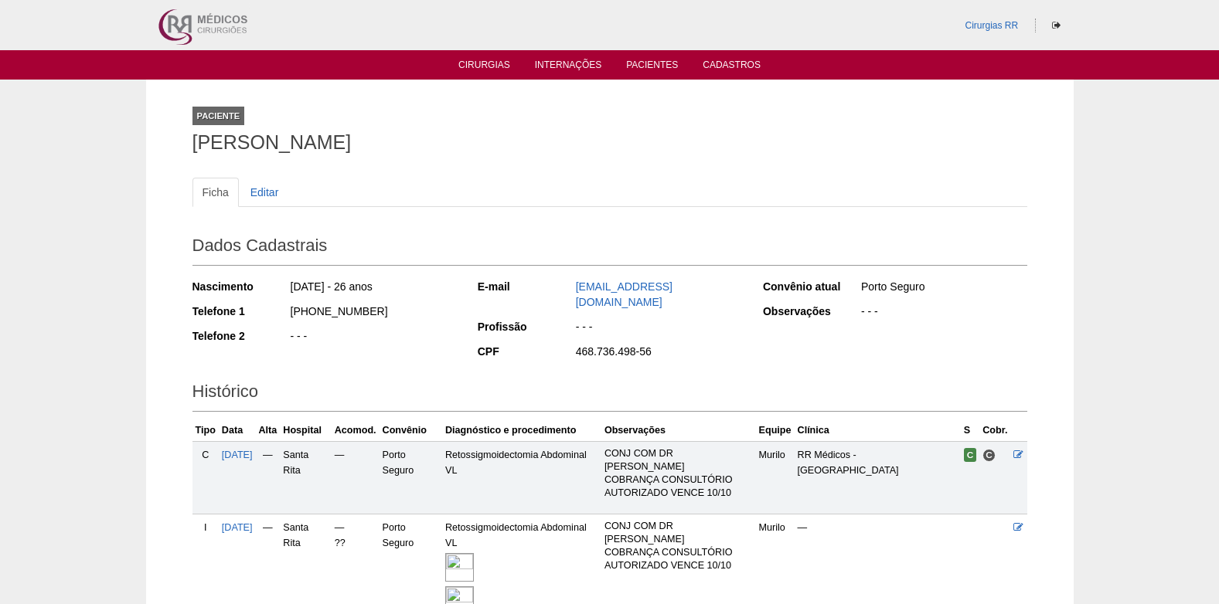
scroll to position [155, 0]
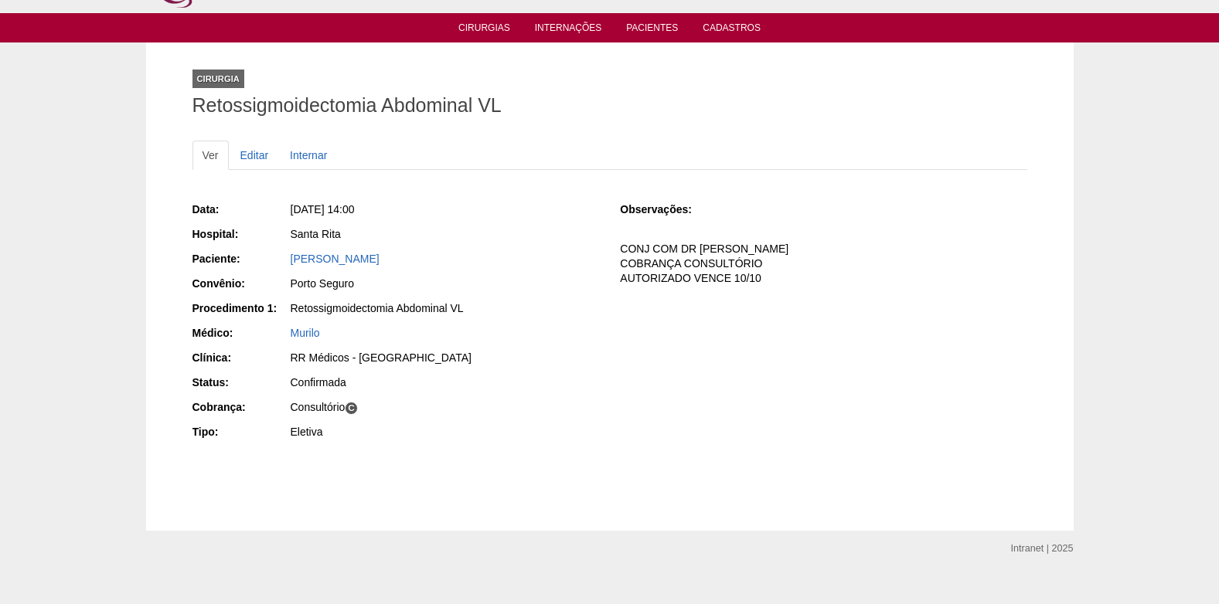
scroll to position [57, 0]
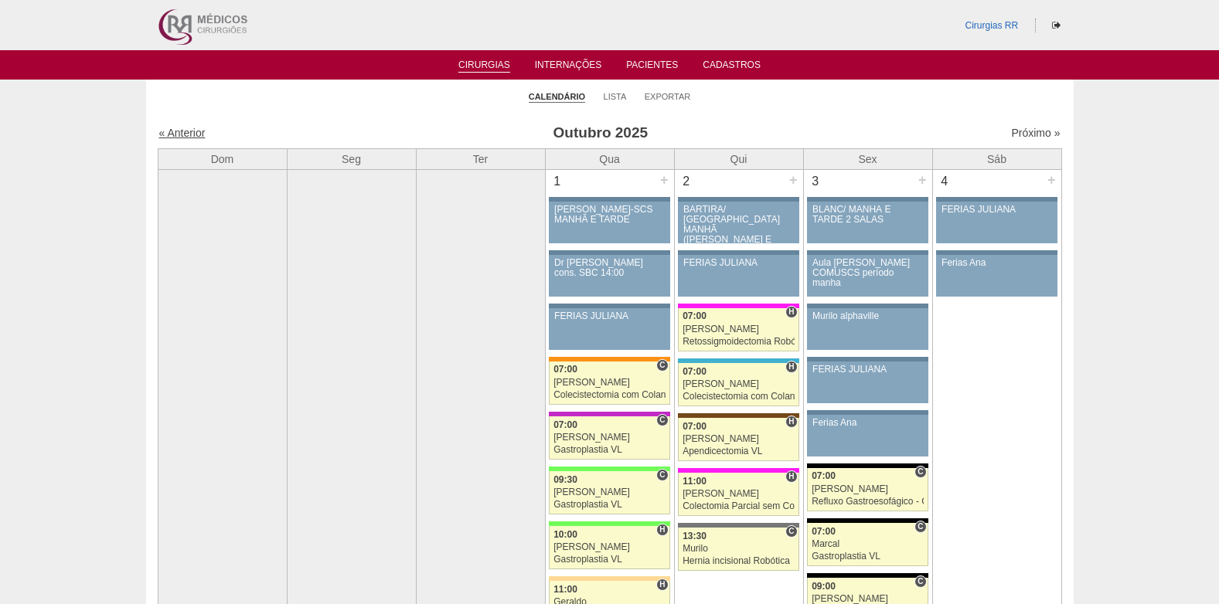
click at [185, 135] on link "« Anterior" at bounding box center [182, 133] width 46 height 12
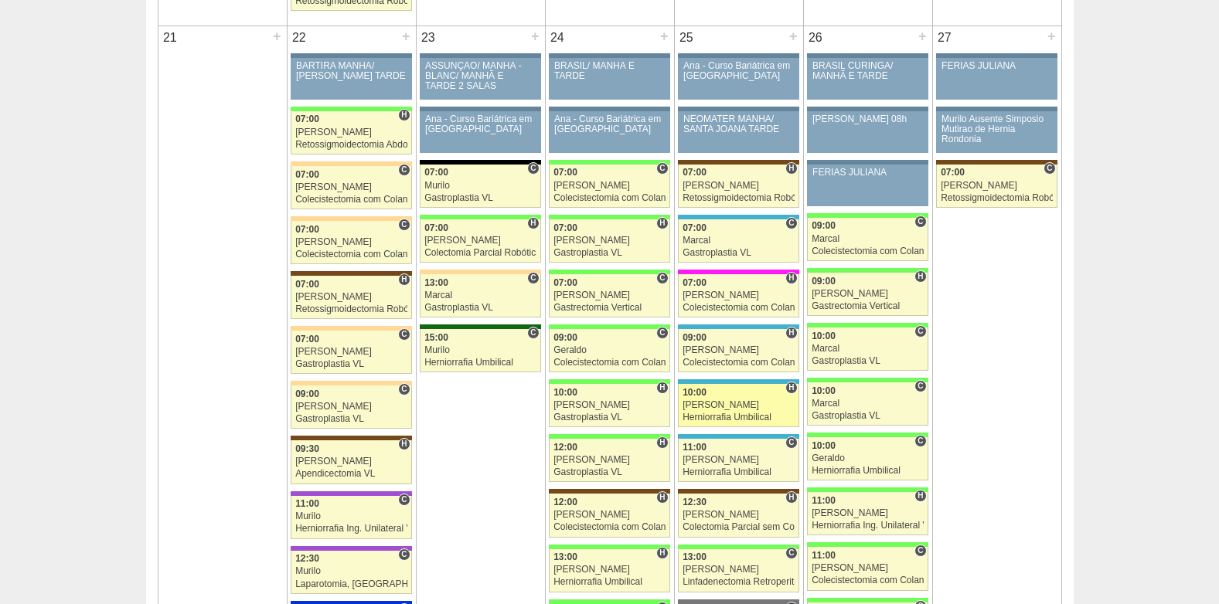
scroll to position [2319, 0]
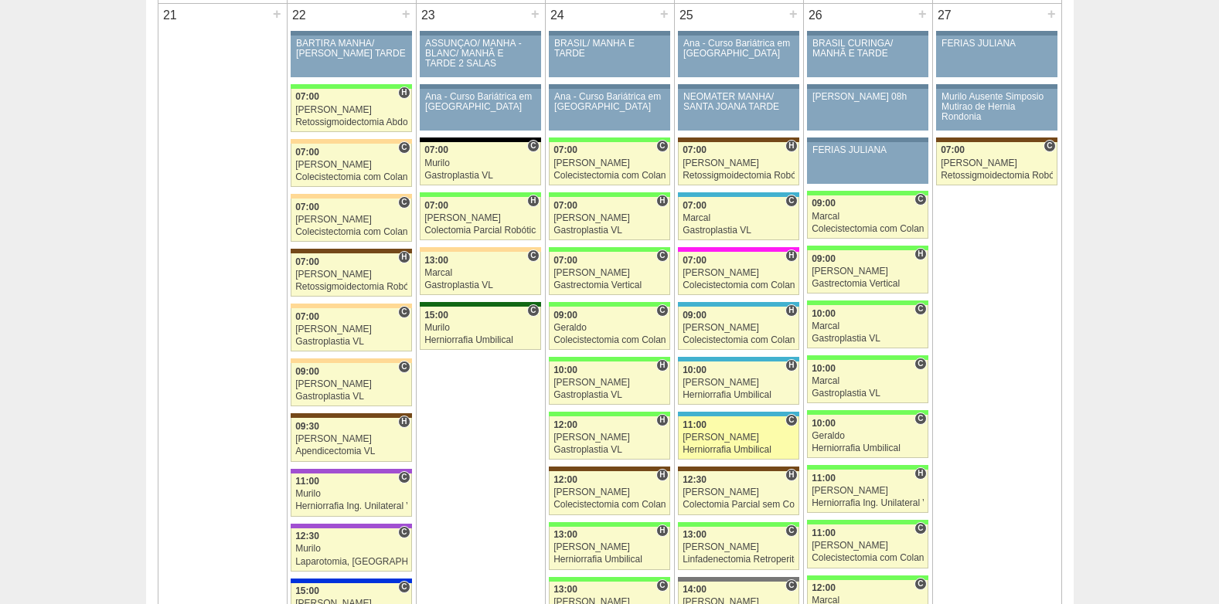
click at [723, 436] on div "[PERSON_NAME]" at bounding box center [738, 438] width 112 height 10
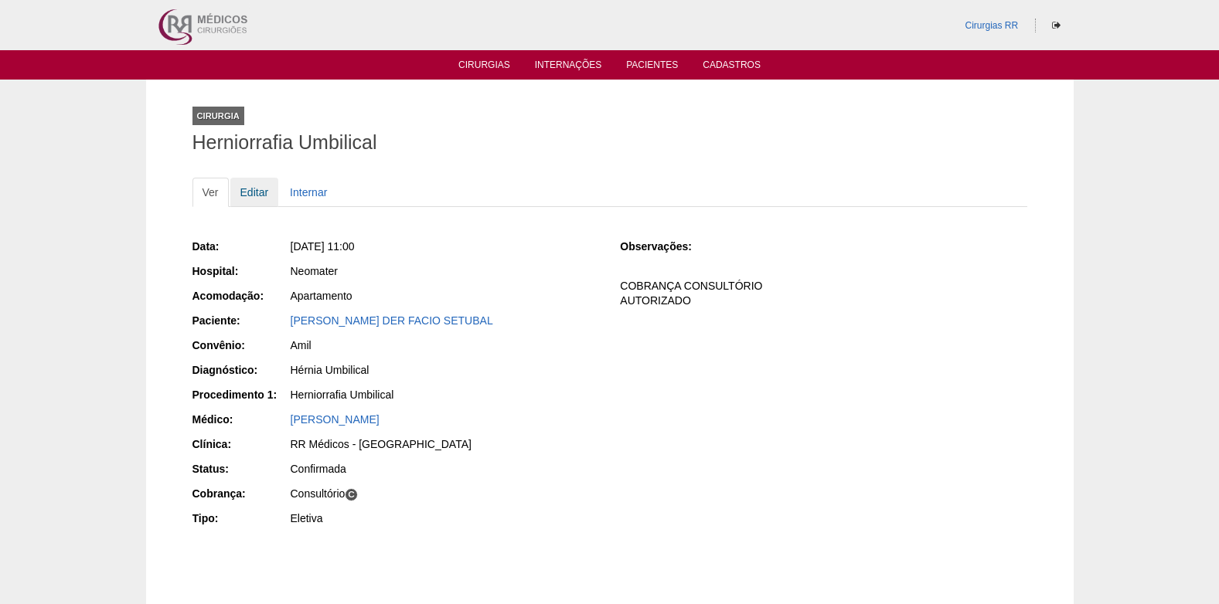
click at [256, 195] on link "Editar" at bounding box center [254, 192] width 49 height 29
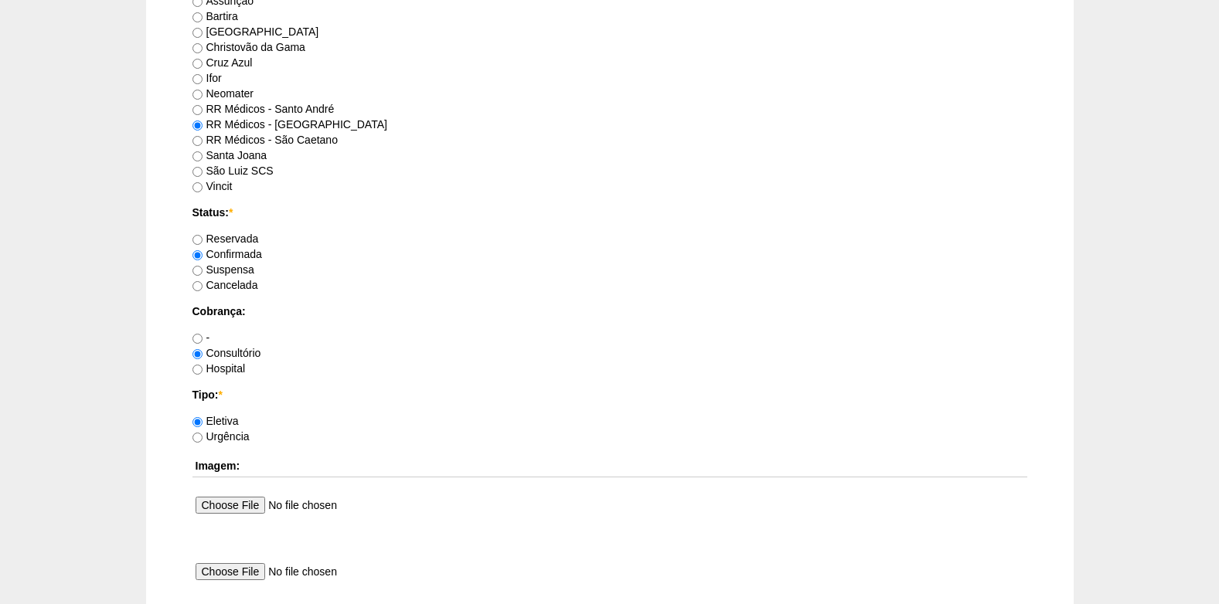
scroll to position [1082, 0]
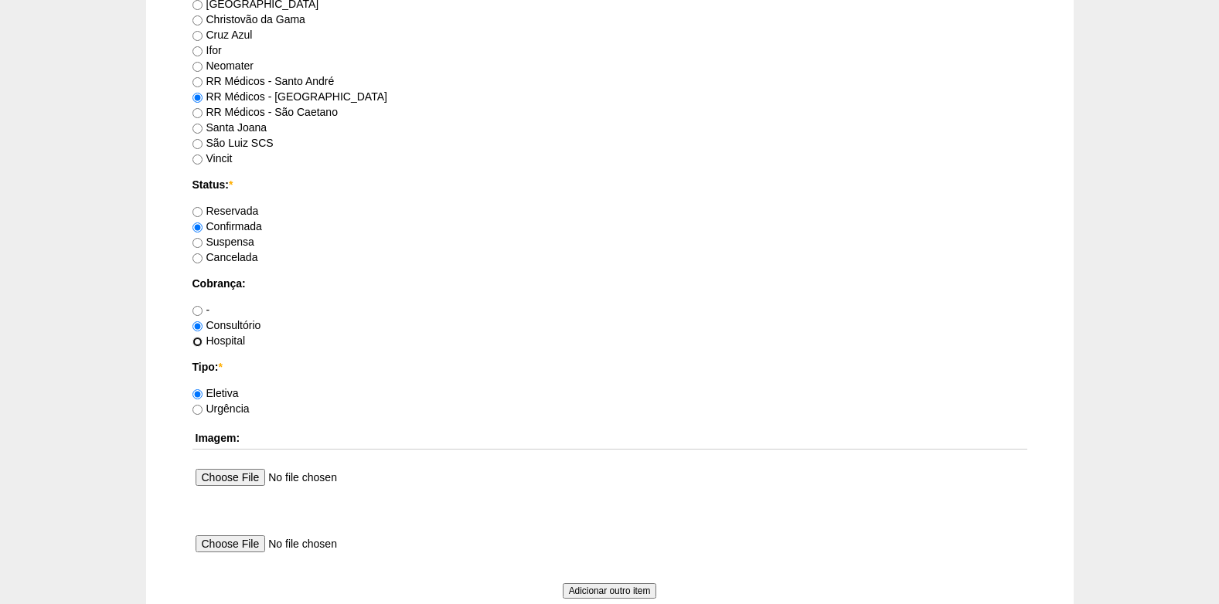
click at [201, 343] on input "Hospital" at bounding box center [197, 342] width 10 height 10
radio input "true"
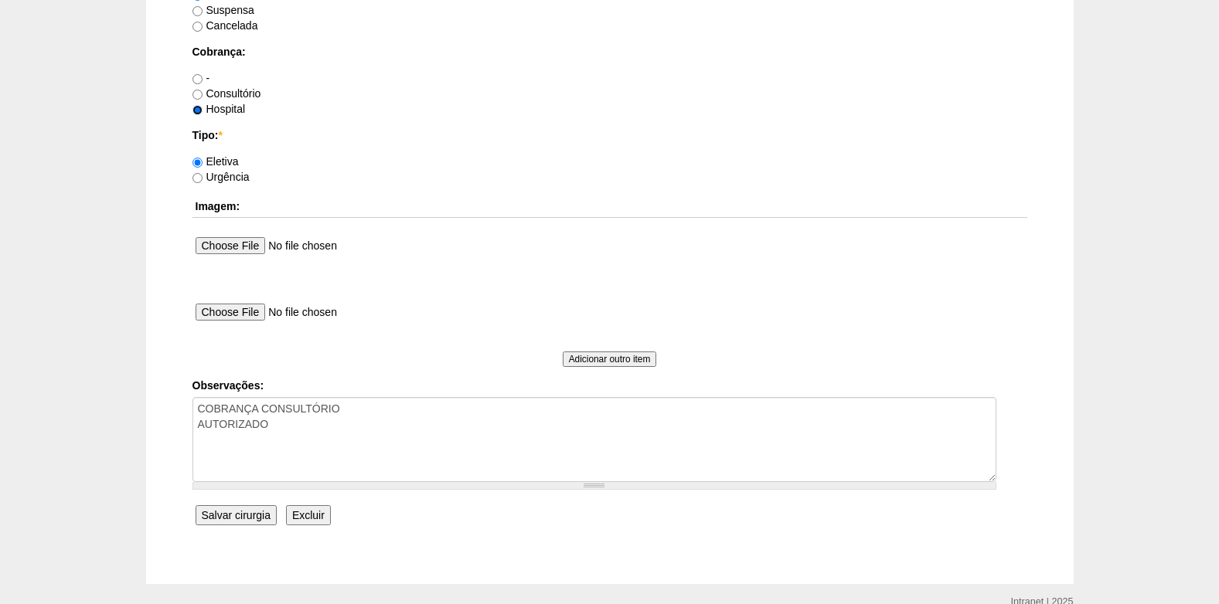
scroll to position [1387, 0]
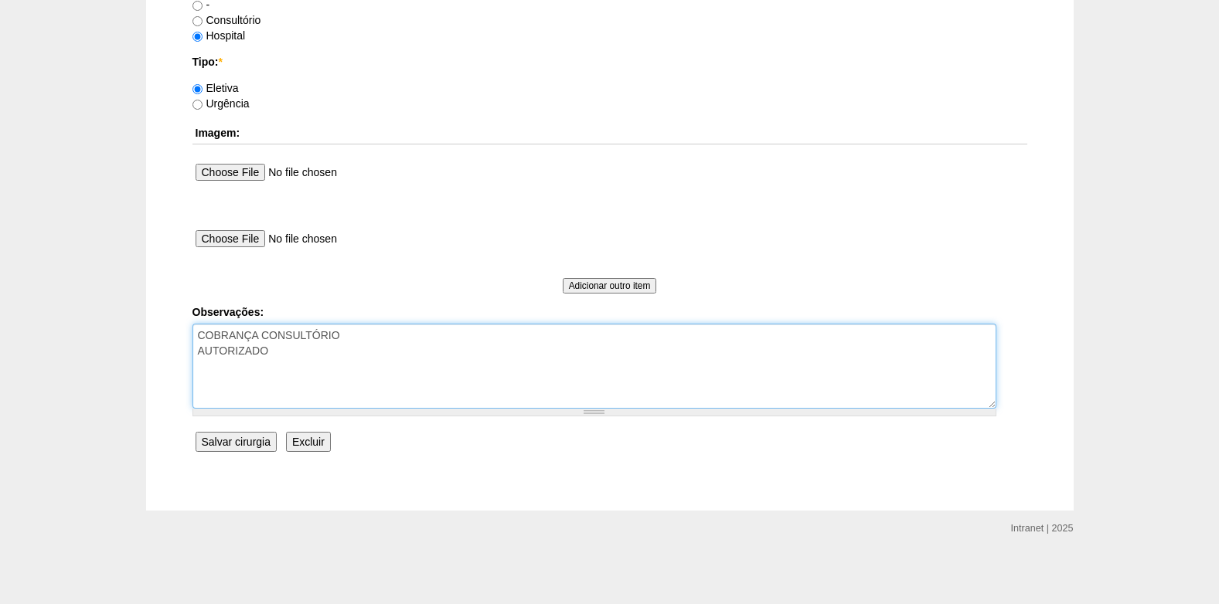
click at [389, 339] on textarea "COBRANÇA CONSULTÓRIO AUTORIZADO" at bounding box center [594, 366] width 804 height 85
click at [378, 357] on textarea "COBRANÇA CONSULTÓRIO AUTORIZADO" at bounding box center [594, 366] width 804 height 85
click at [199, 383] on textarea "COBRANÇA CONSULTÓRIO AUTORIZADO" at bounding box center [594, 366] width 804 height 85
type textarea "COBRANÇA CONSULTÓRIO** AUTORIZADO 08/10: ALTERADO PARA COBRANÇA VIA HOSPITAL, A…"
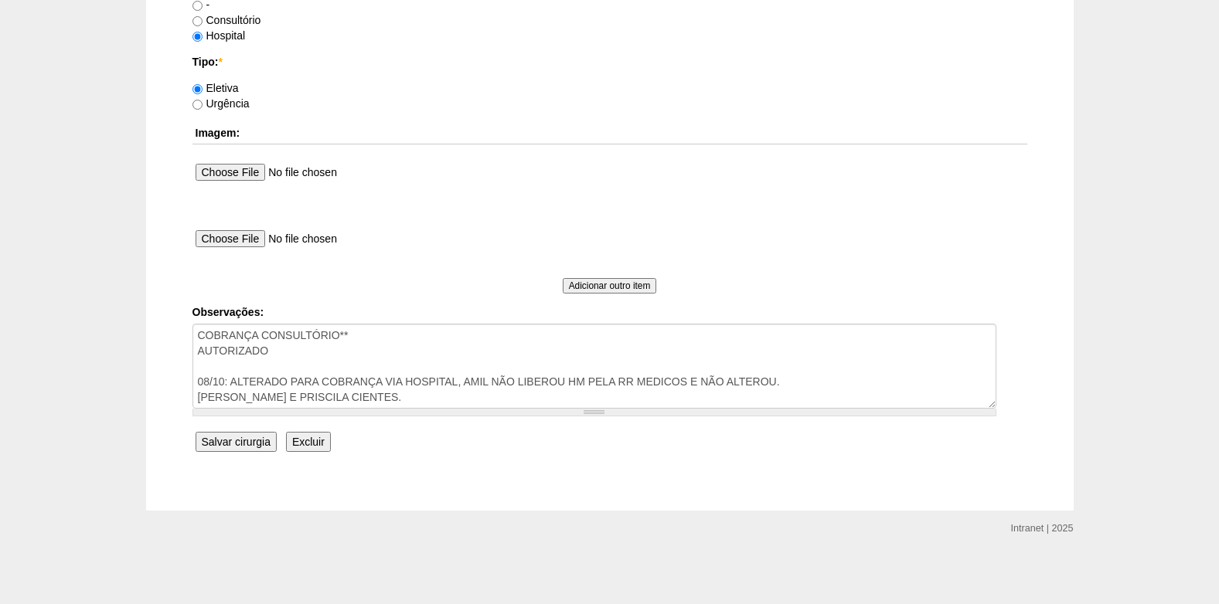
click at [230, 443] on input "Salvar cirurgia" at bounding box center [236, 442] width 81 height 20
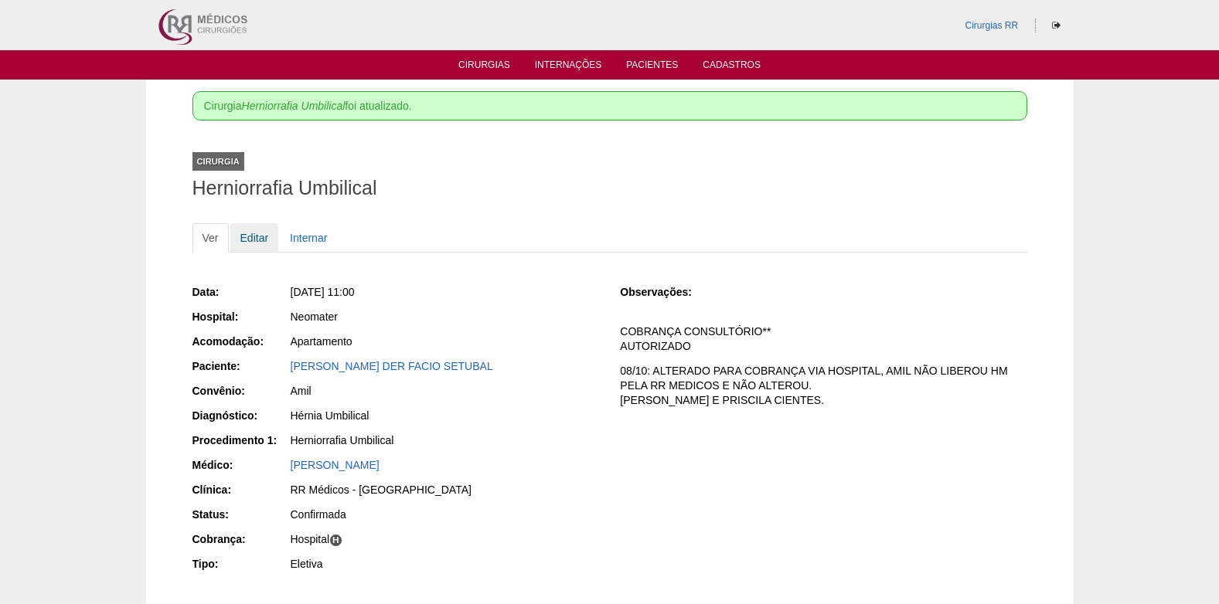
click at [250, 233] on link "Editar" at bounding box center [254, 237] width 49 height 29
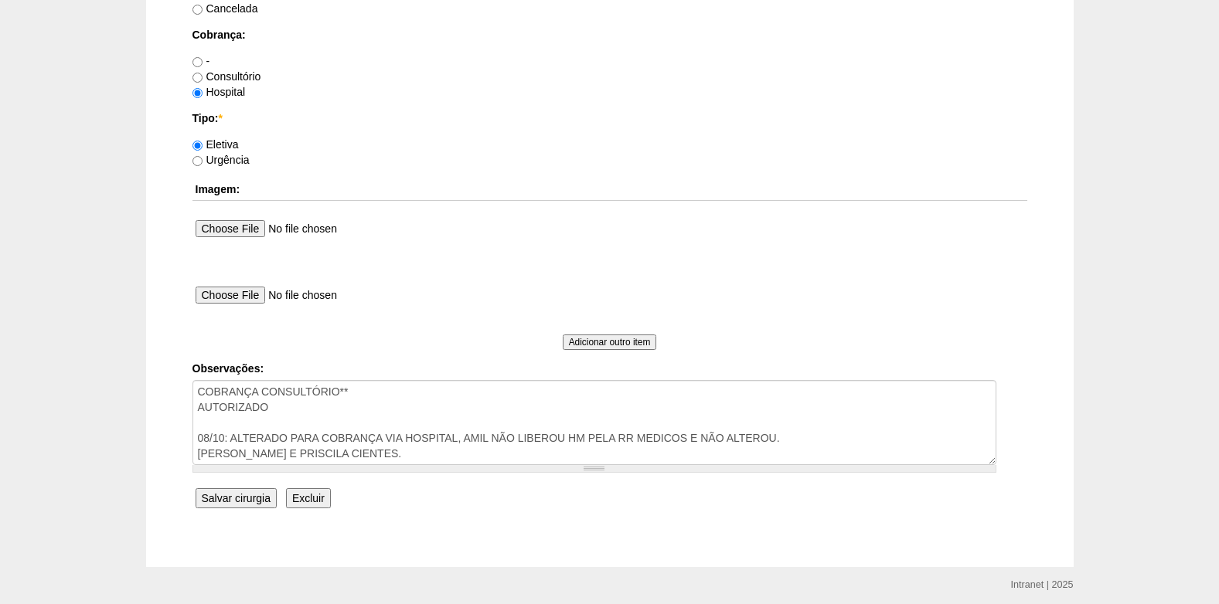
scroll to position [1387, 0]
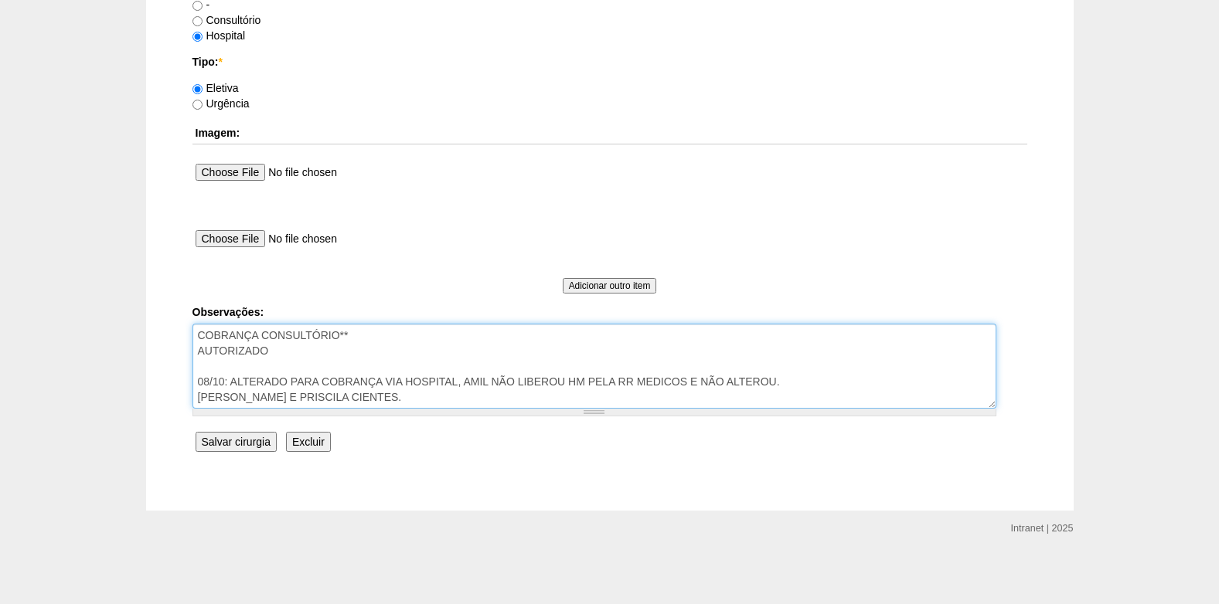
click at [376, 401] on textarea "COBRANÇA CONSULTÓRIO** AUTORIZADO 08/10: ALTERADO PARA COBRANÇA VIA HOSPITAL, A…" at bounding box center [594, 366] width 804 height 85
type textarea "COBRANÇA CONSULTÓRIO** AUTORIZADO 08/10: ALTERADO PARA COBRANÇA VIA HOSPITAL, A…"
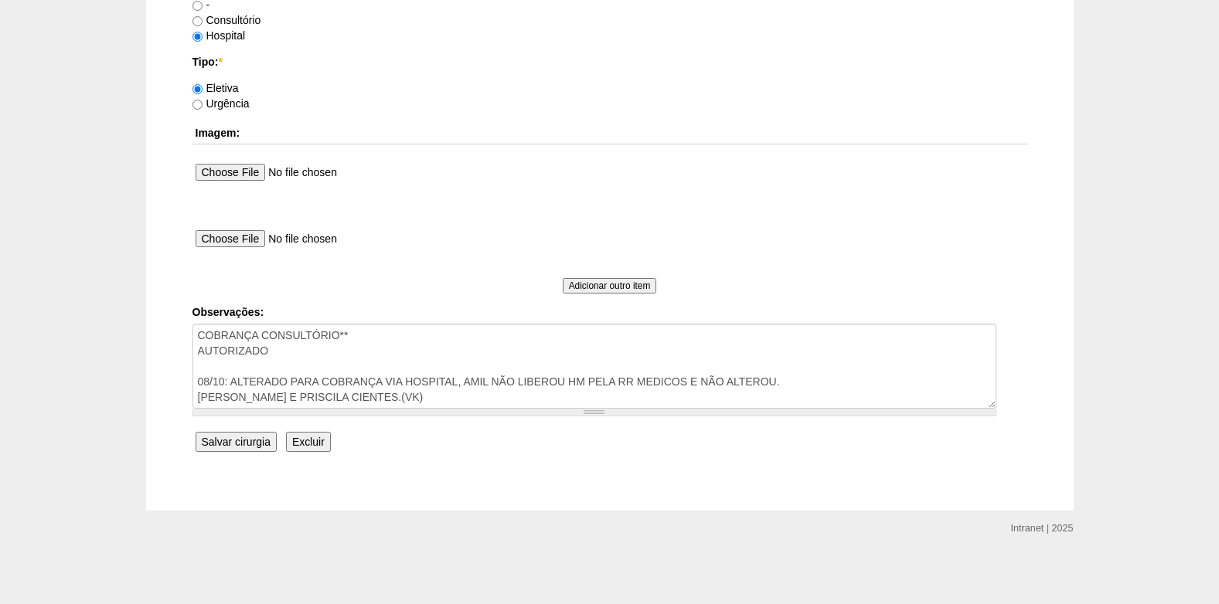
click at [244, 452] on input "Salvar cirurgia" at bounding box center [236, 442] width 81 height 20
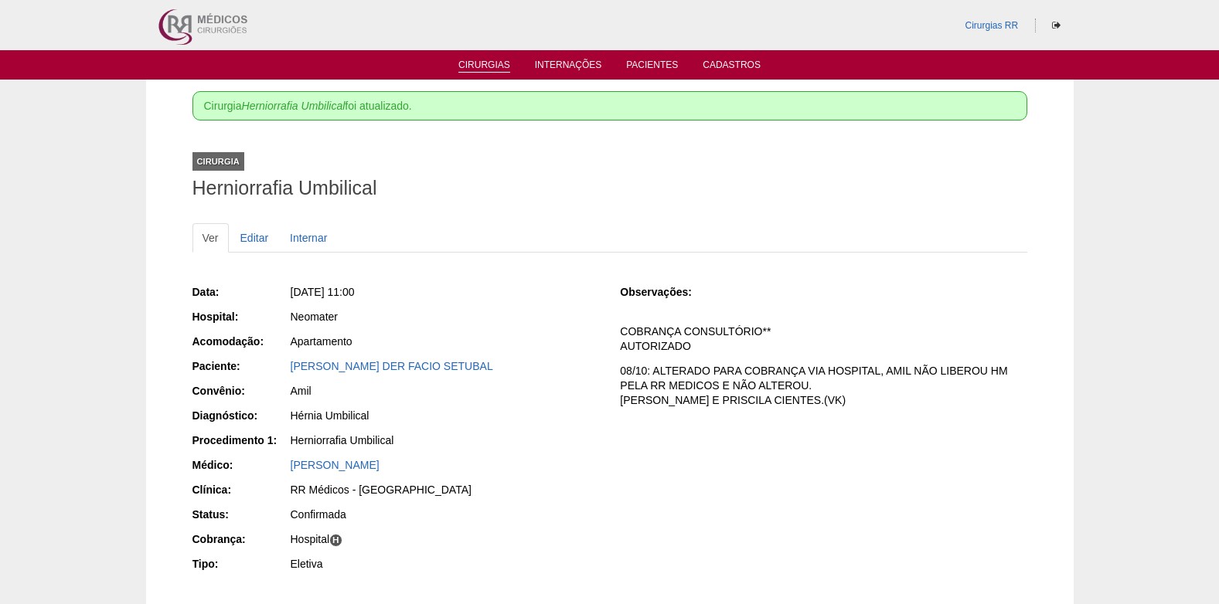
click at [493, 70] on link "Cirurgias" at bounding box center [484, 66] width 52 height 13
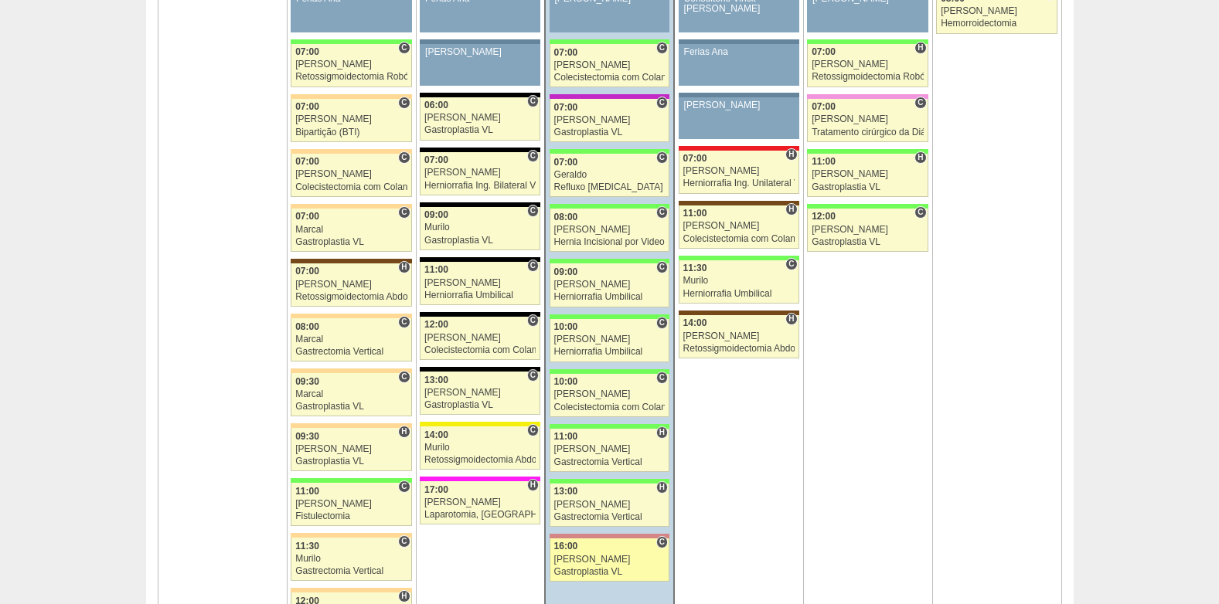
scroll to position [927, 0]
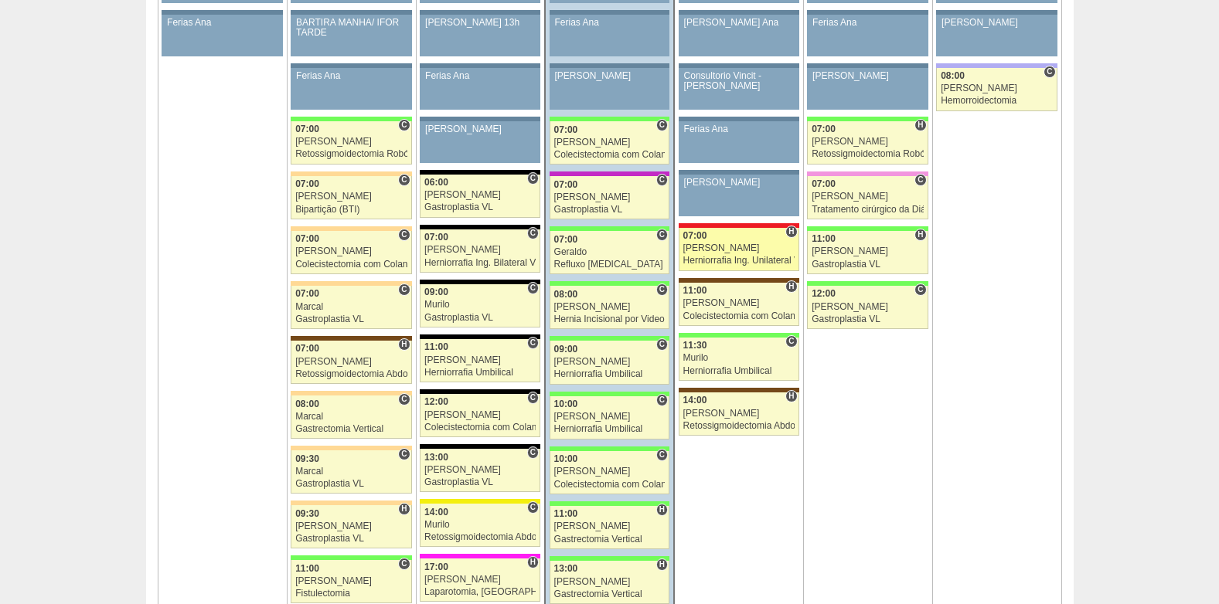
click at [721, 254] on link "88764 [PERSON_NAME] H 07:00 [PERSON_NAME] Herniorrafia Ing. Unilateral VL Hospi…" at bounding box center [739, 249] width 121 height 43
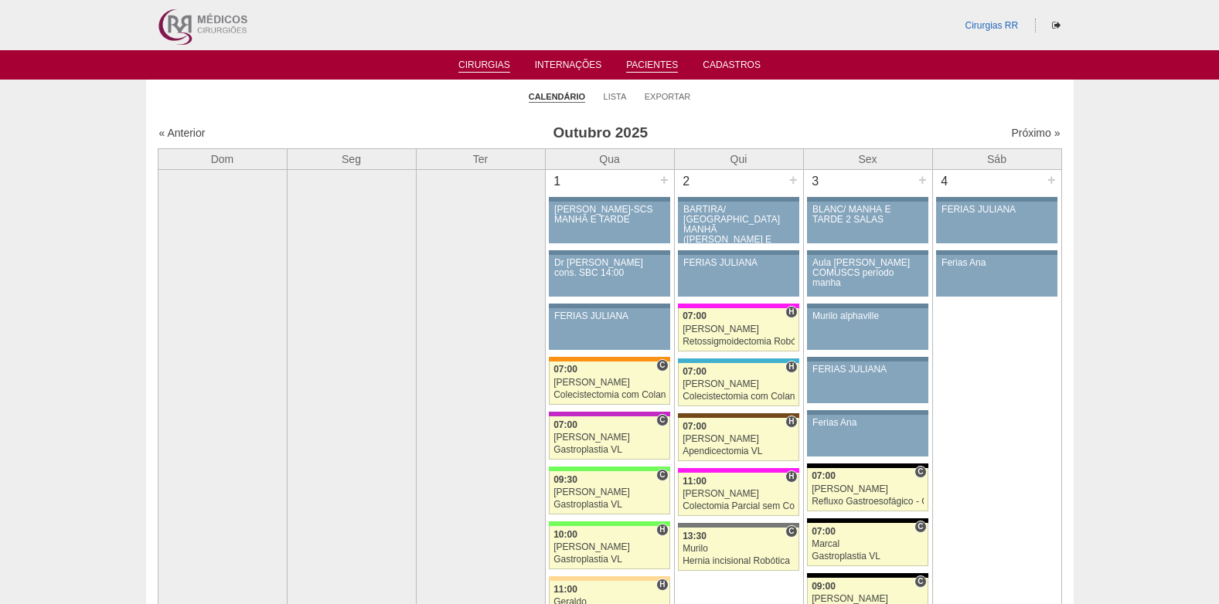
click at [653, 62] on link "Pacientes" at bounding box center [652, 66] width 52 height 13
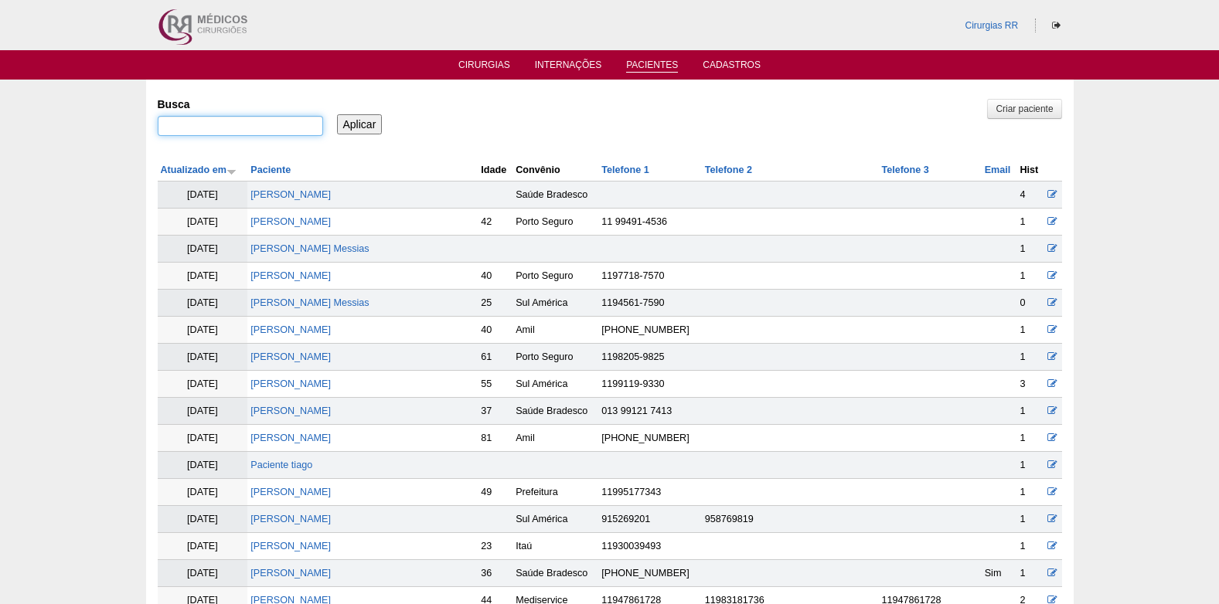
click at [238, 134] on input "Busca" at bounding box center [240, 126] width 165 height 20
type input "adalnista"
click at [356, 128] on input "Aplicar" at bounding box center [360, 124] width 46 height 20
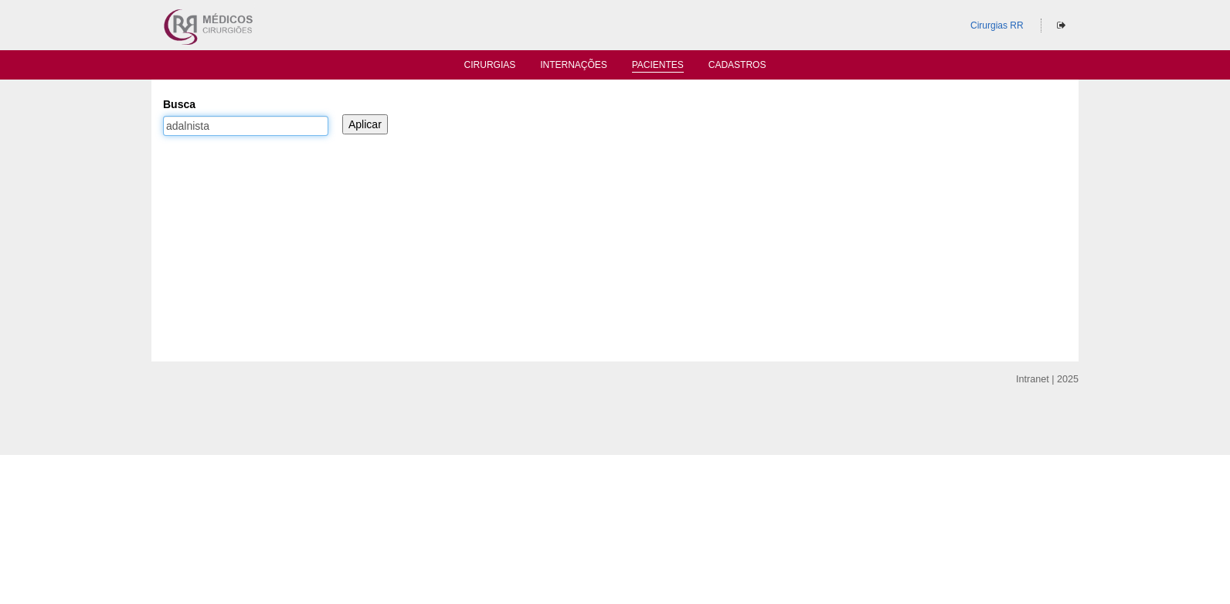
drag, startPoint x: 248, startPoint y: 126, endPoint x: 114, endPoint y: 129, distance: 134.5
click at [114, 129] on div "Pacientes [GEOGRAPHIC_DATA] [GEOGRAPHIC_DATA] Aplicar" at bounding box center [615, 221] width 1230 height 282
click at [484, 61] on link "Cirurgias" at bounding box center [491, 66] width 52 height 13
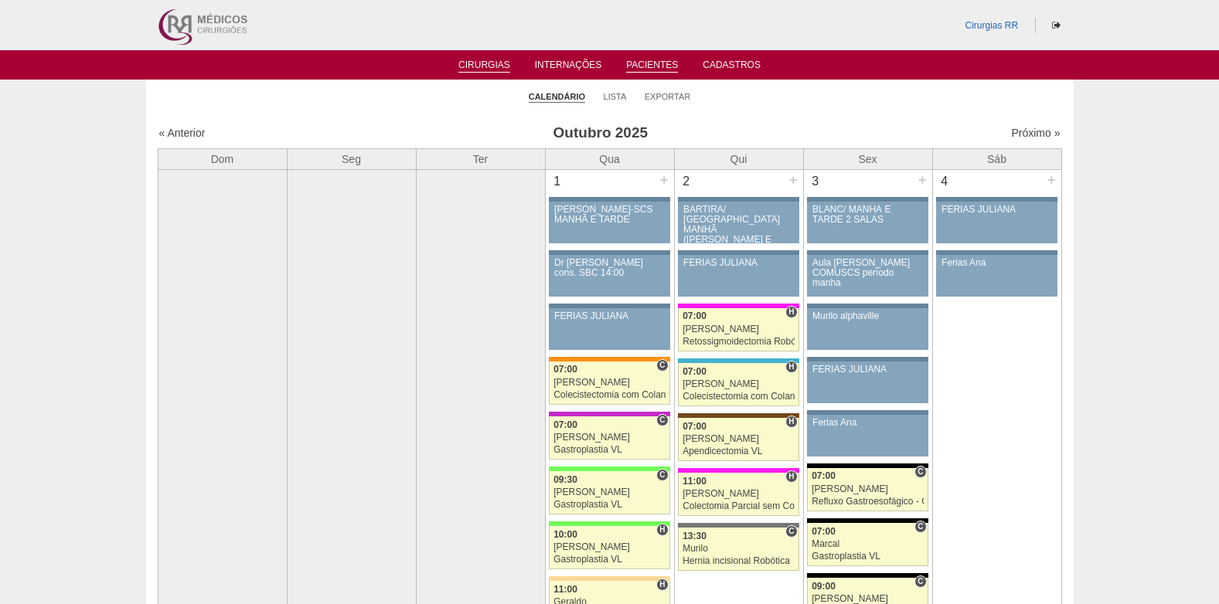
click at [645, 67] on link "Pacientes" at bounding box center [652, 66] width 52 height 13
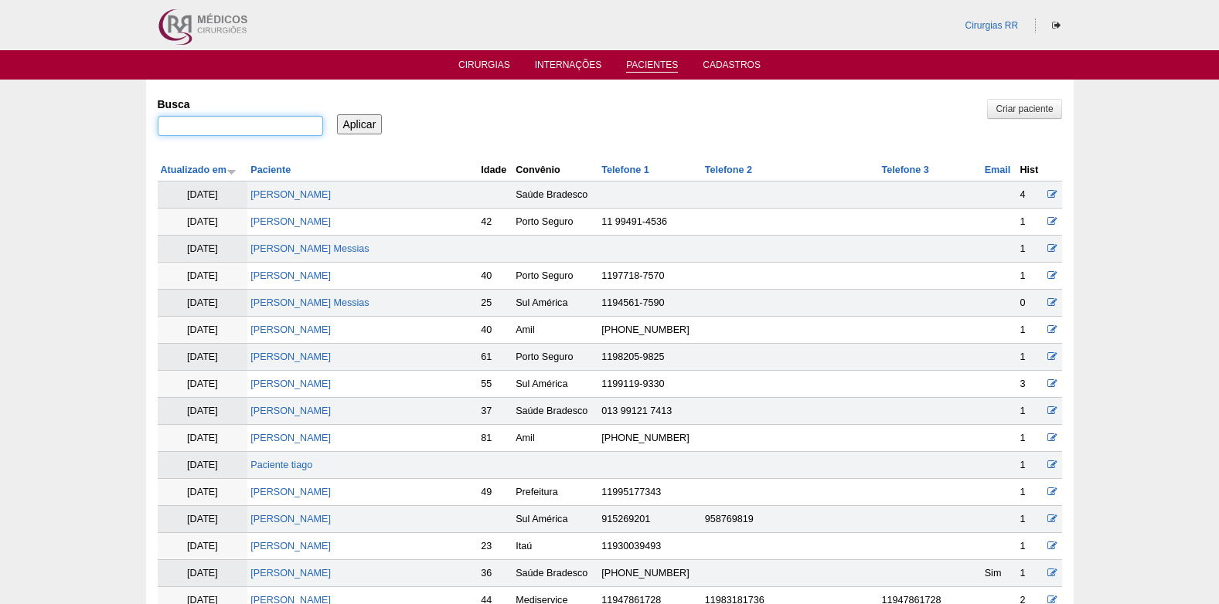
click at [207, 126] on input "Busca" at bounding box center [240, 126] width 165 height 20
type input "aldanisa batista gomes"
click at [347, 124] on input "Aplicar" at bounding box center [360, 124] width 46 height 20
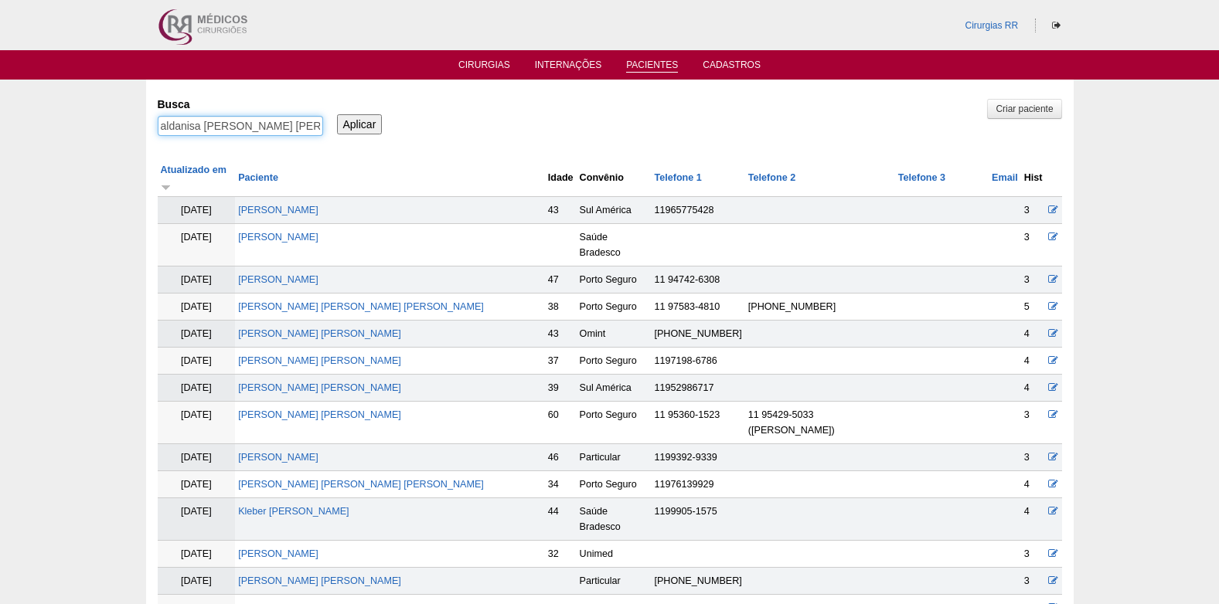
drag, startPoint x: 202, startPoint y: 128, endPoint x: 142, endPoint y: 131, distance: 59.6
type input "batista gomes"
click at [352, 124] on input "Aplicar" at bounding box center [360, 124] width 46 height 20
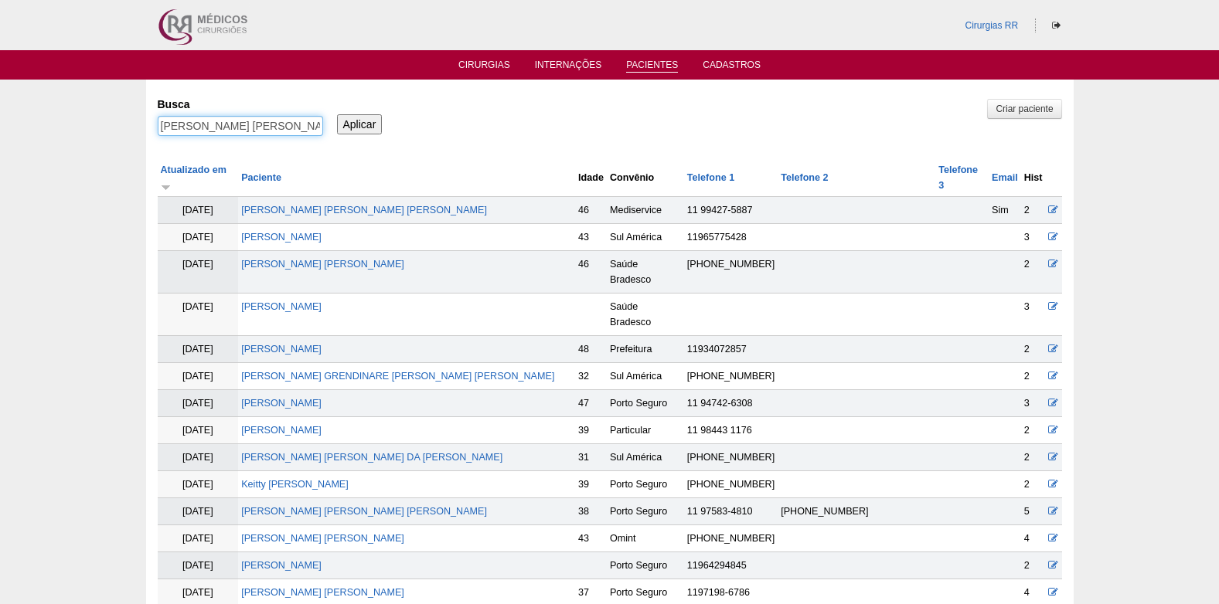
drag, startPoint x: 240, startPoint y: 127, endPoint x: 141, endPoint y: 126, distance: 98.9
click at [483, 59] on li "Cirurgias" at bounding box center [484, 64] width 73 height 12
click at [483, 60] on link "Cirurgias" at bounding box center [484, 66] width 52 height 13
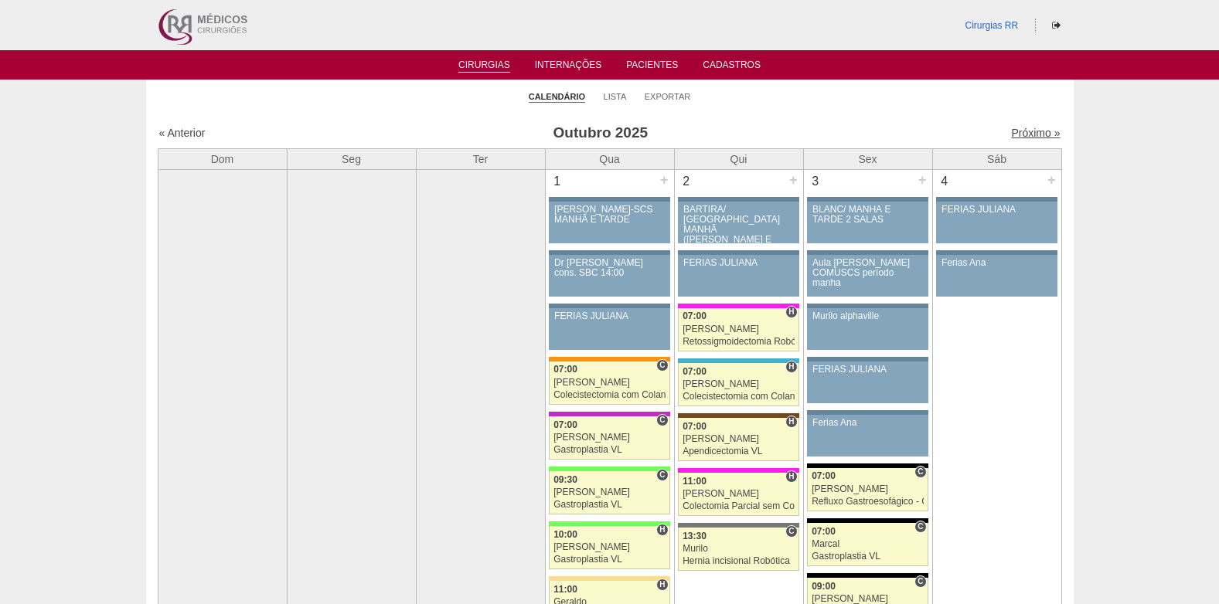
click at [1020, 132] on link "Próximo »" at bounding box center [1035, 133] width 49 height 12
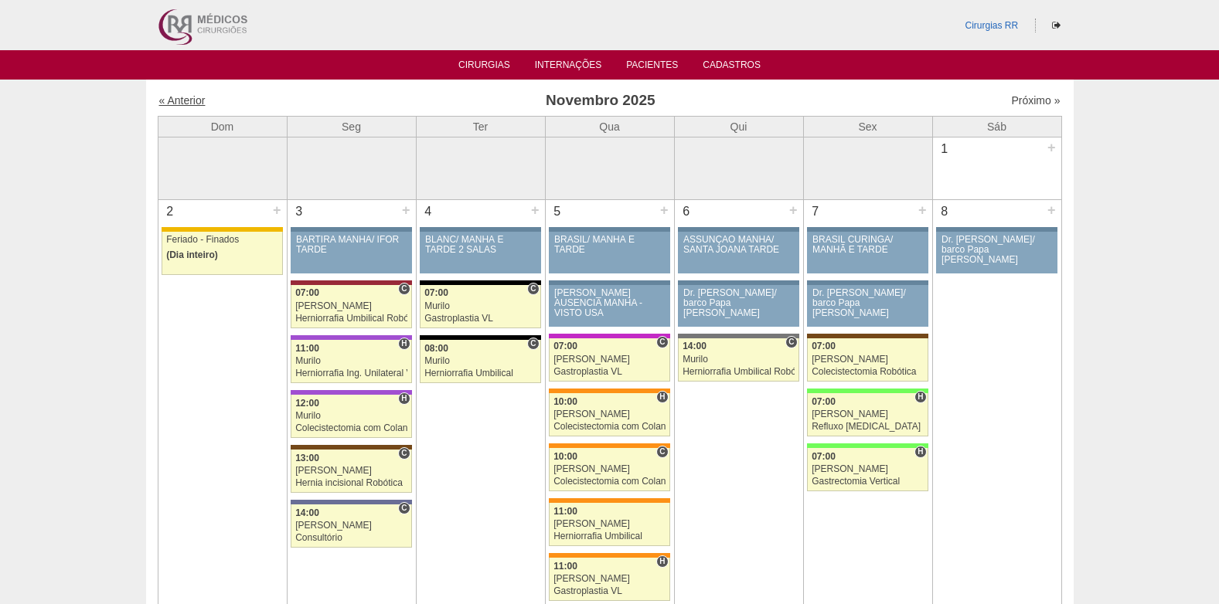
click at [188, 104] on link "« Anterior" at bounding box center [182, 100] width 46 height 12
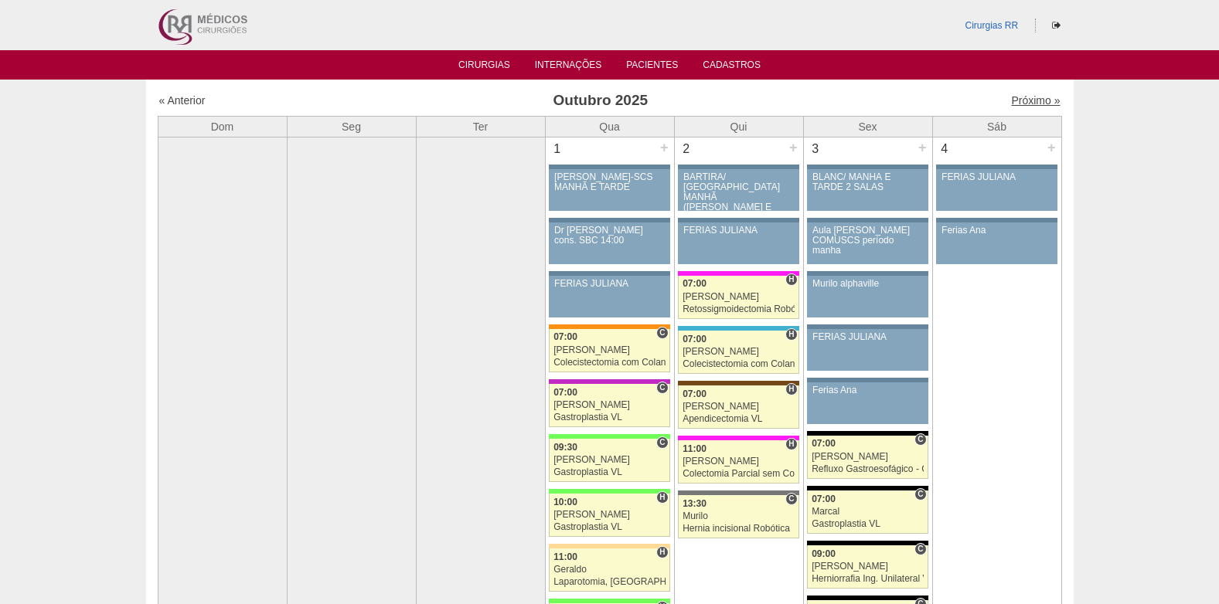
click at [1026, 101] on link "Próximo »" at bounding box center [1035, 100] width 49 height 12
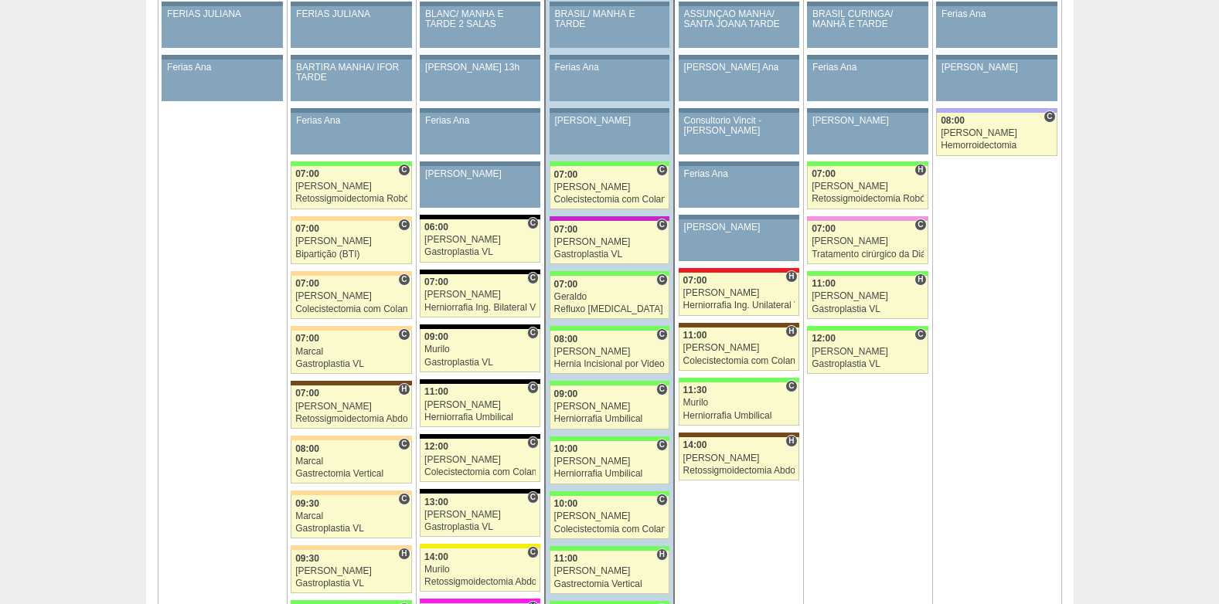
scroll to position [938, 0]
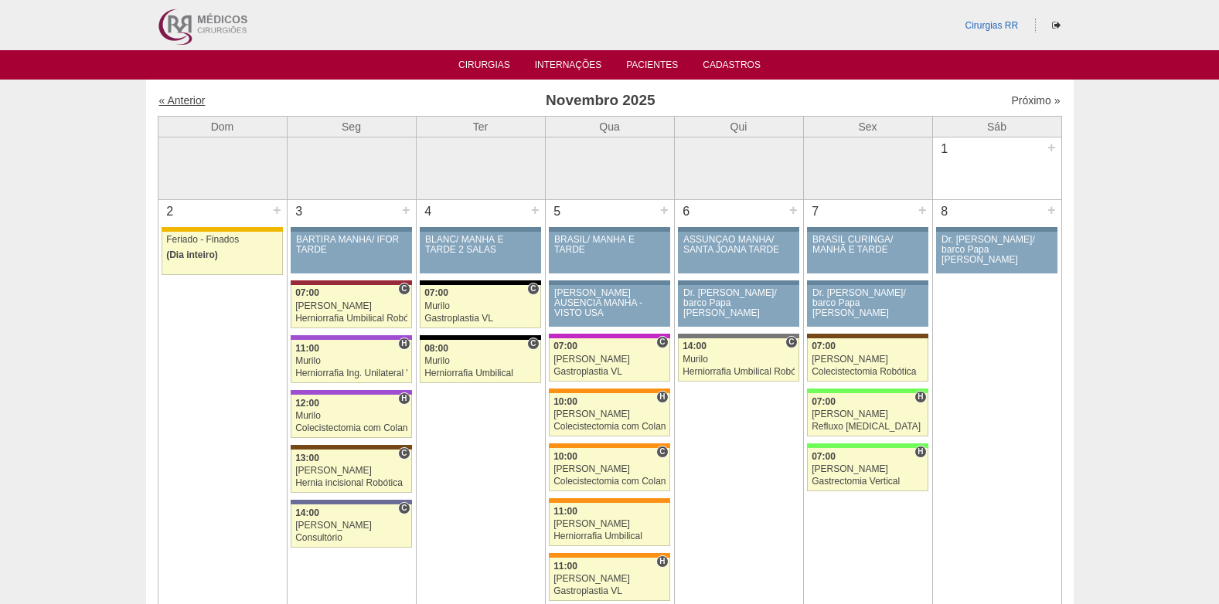
click at [189, 98] on link "« Anterior" at bounding box center [182, 100] width 46 height 12
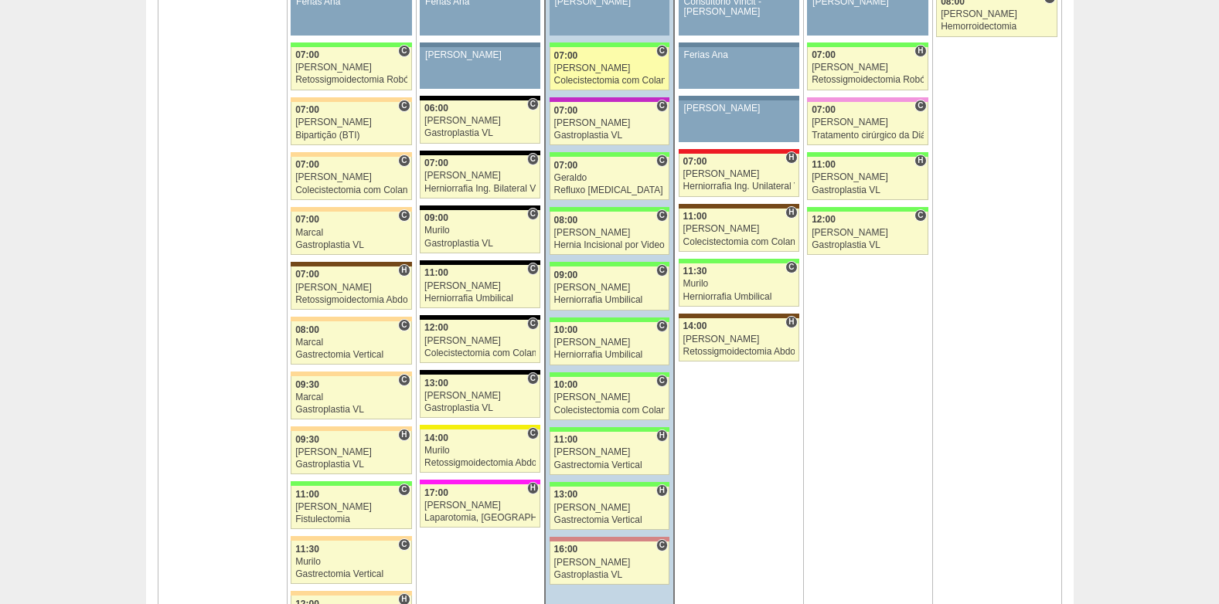
scroll to position [773, 0]
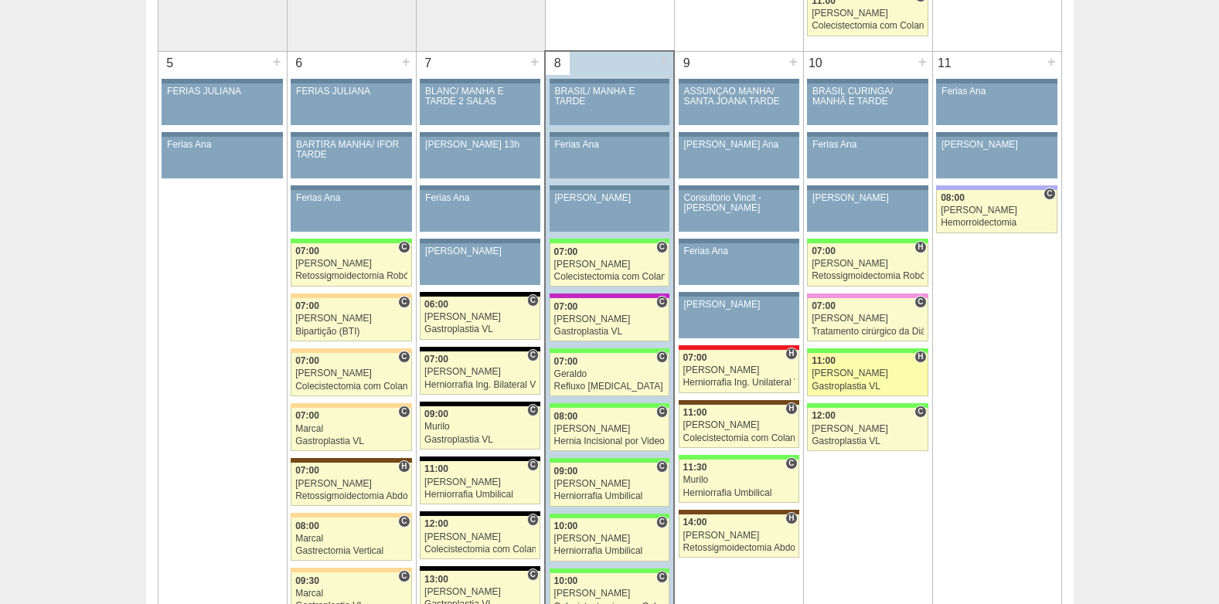
click at [863, 364] on div "11:00" at bounding box center [868, 361] width 112 height 10
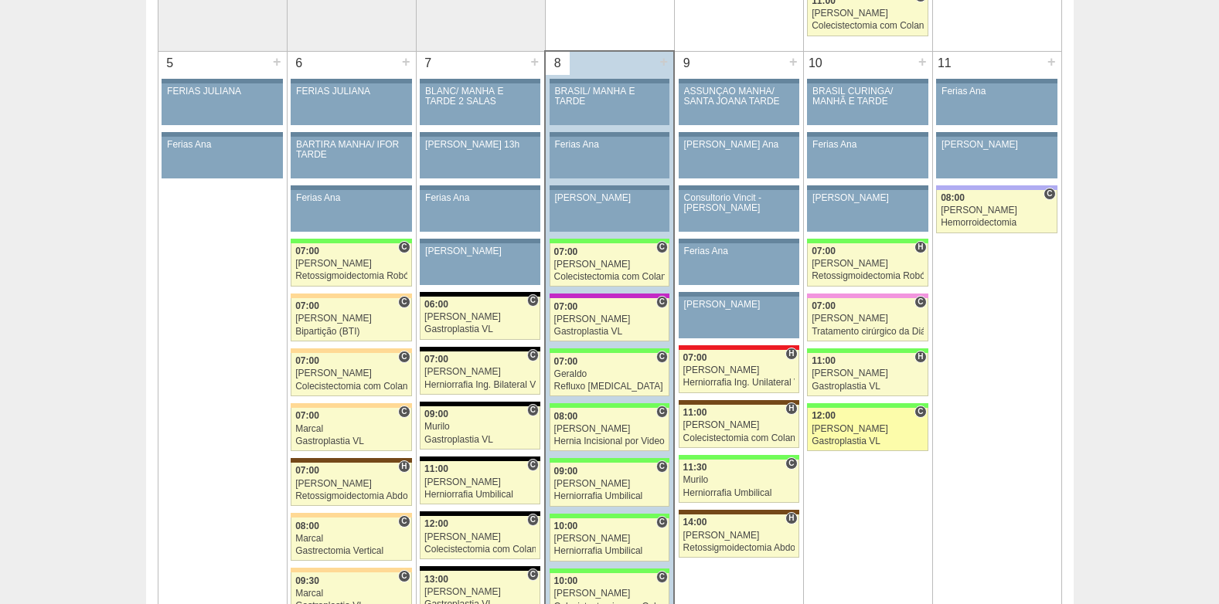
scroll to position [773, 0]
click at [847, 434] on link "89290 Luiz Guilherme C 12:00 Luiz Guilherme Gastroplastia VL Hospital Brasil RR…" at bounding box center [867, 429] width 121 height 43
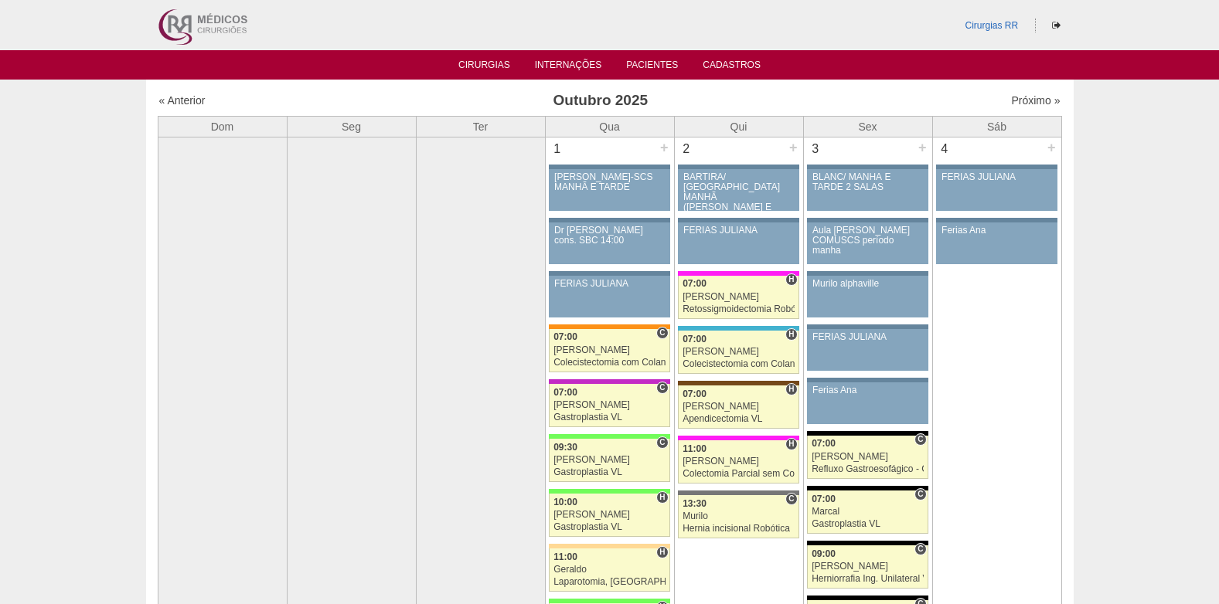
scroll to position [773, 0]
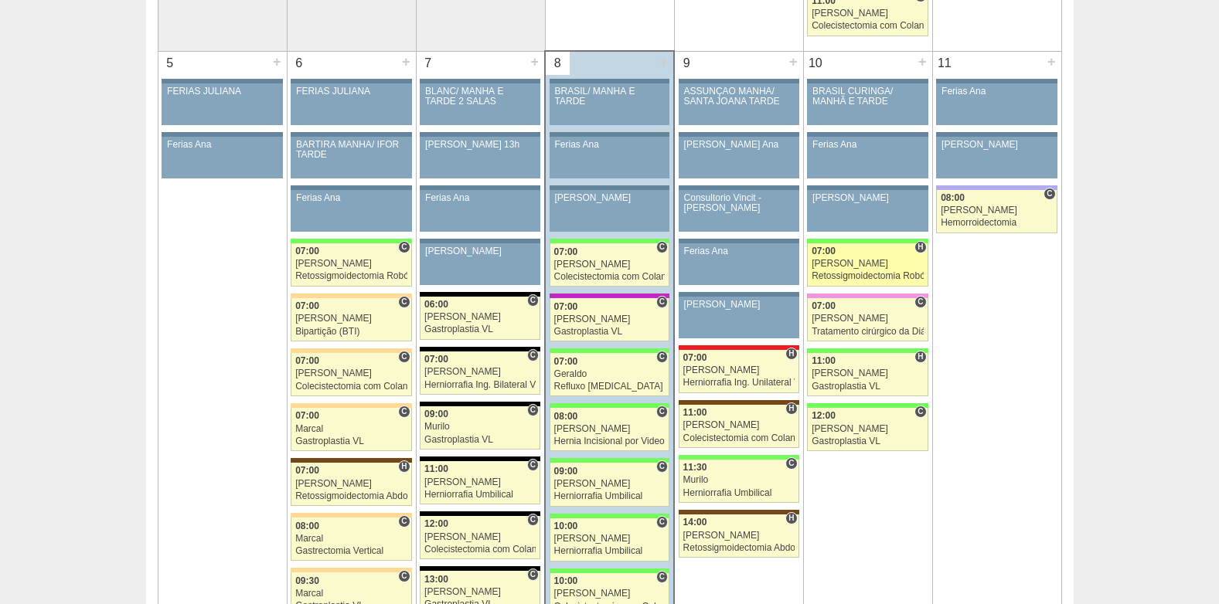
click at [866, 271] on link "85784 Cirurgias RR H 07:00 Bruno Retossigmoidectomia Robótica Hospital Brasil B…" at bounding box center [867, 264] width 121 height 43
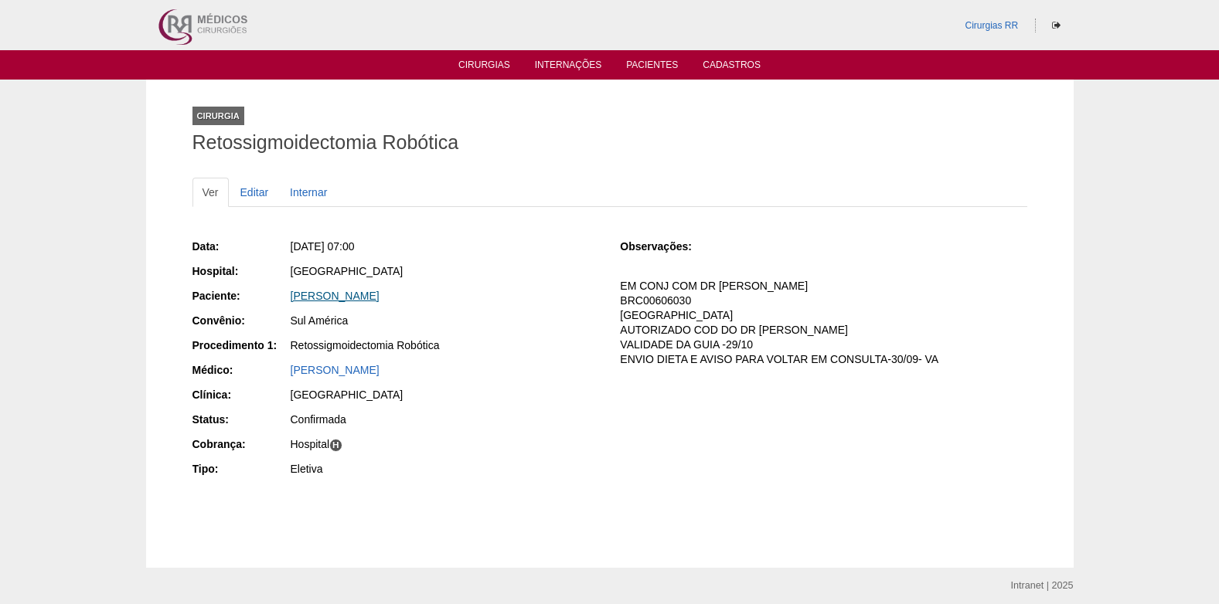
drag, startPoint x: 288, startPoint y: 297, endPoint x: 404, endPoint y: 300, distance: 116.0
click at [404, 300] on div "Paciente: LIGIA FARIAS ARAGAO" at bounding box center [395, 297] width 407 height 19
copy div "Paciente: LIGIA FARIAS ARAGAO"
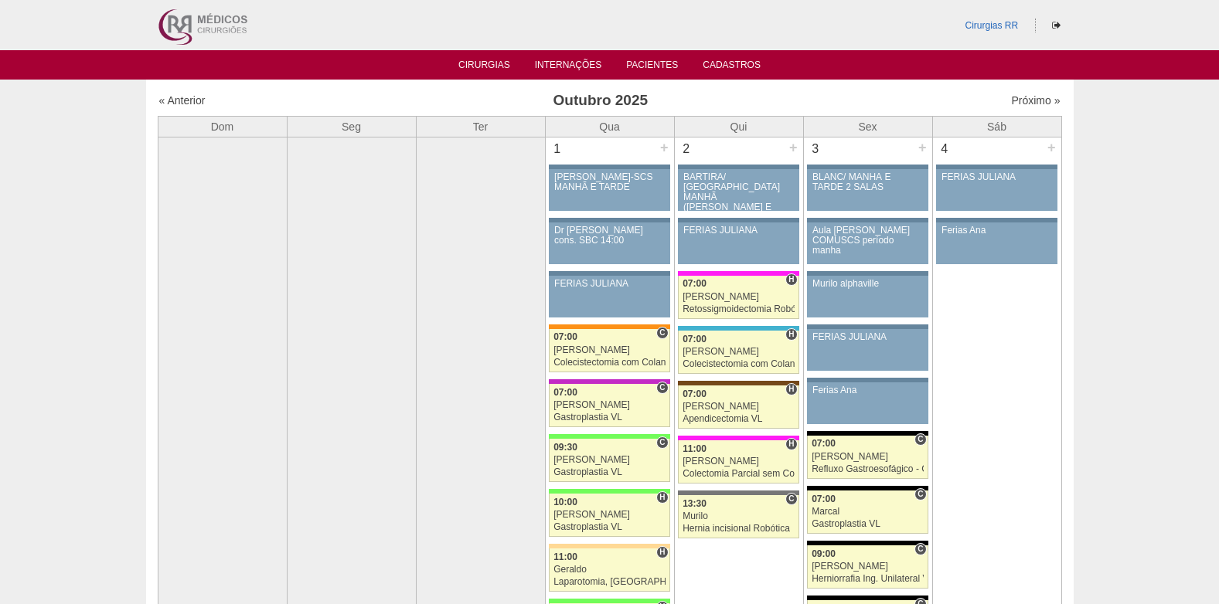
scroll to position [773, 0]
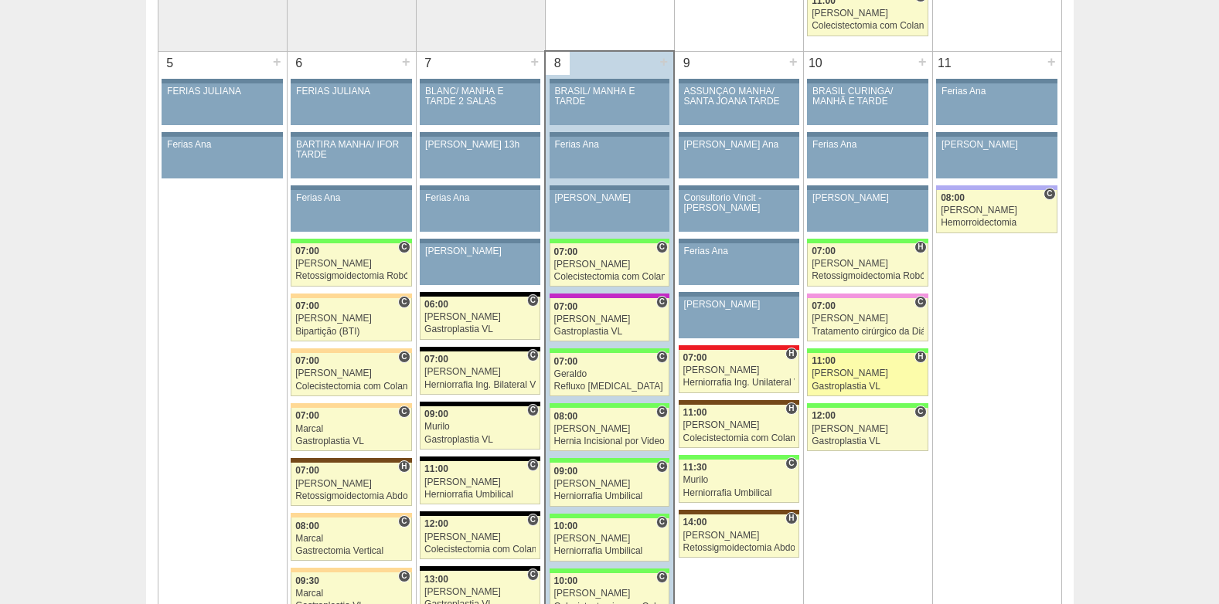
click at [865, 369] on div "Luiz Guilherme" at bounding box center [868, 374] width 112 height 10
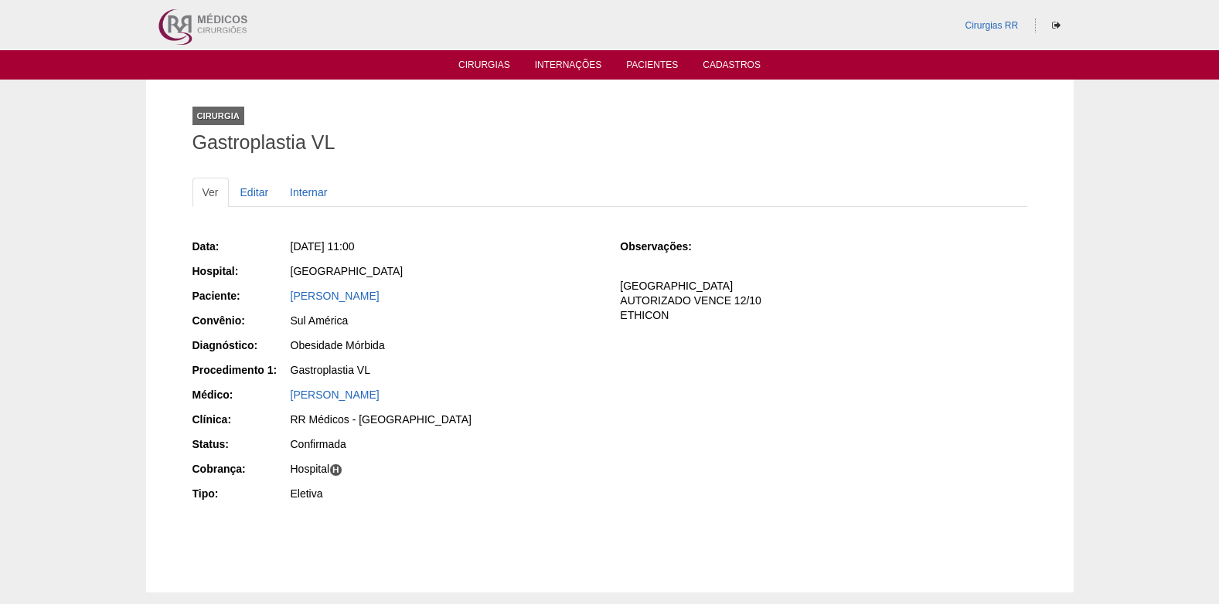
drag, startPoint x: 288, startPoint y: 302, endPoint x: 436, endPoint y: 304, distance: 147.6
click at [436, 304] on div "Paciente: GABRIELA MARIA BARREIRO" at bounding box center [395, 297] width 407 height 19
copy div "Paciente: GABRIELA MARIA BARREIRO"
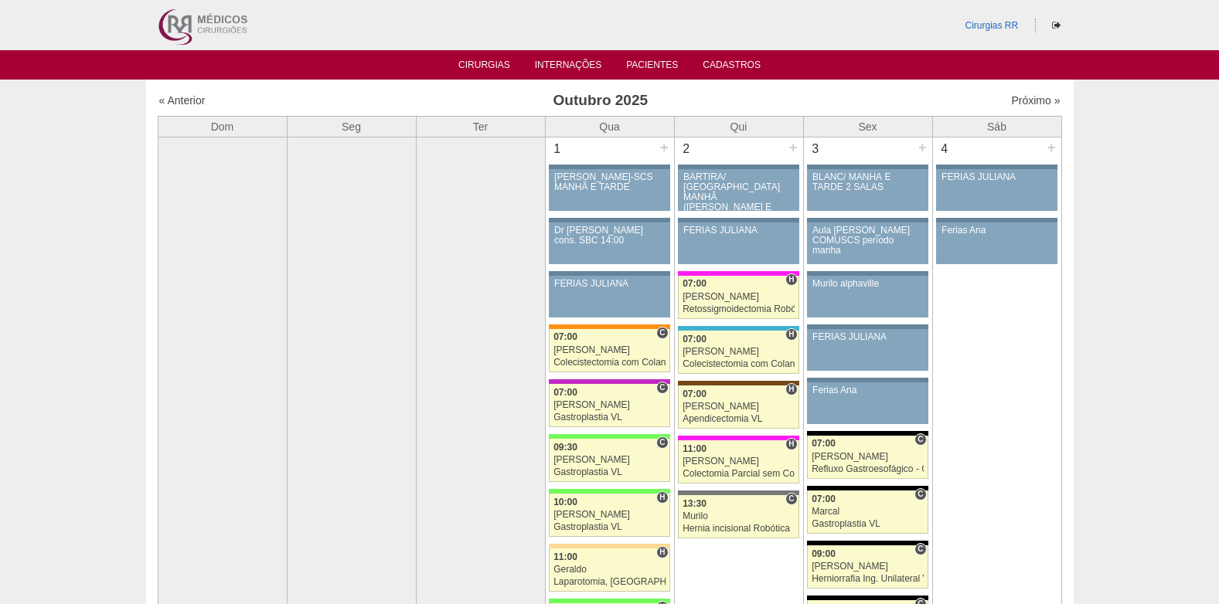
scroll to position [773, 0]
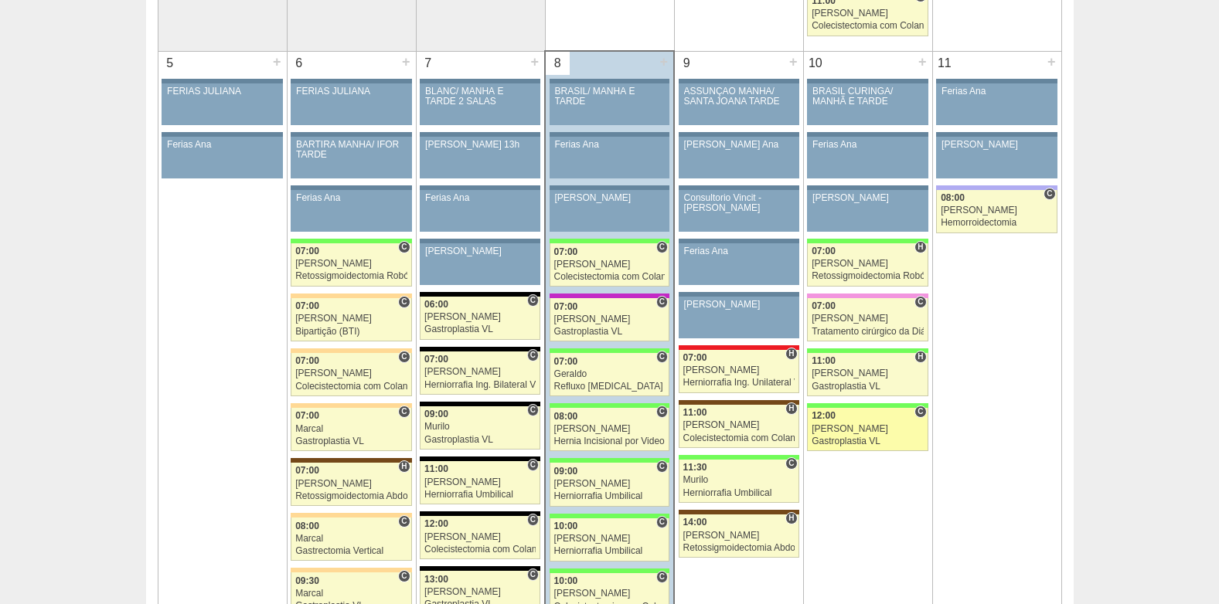
click at [865, 427] on div "[PERSON_NAME]" at bounding box center [868, 429] width 112 height 10
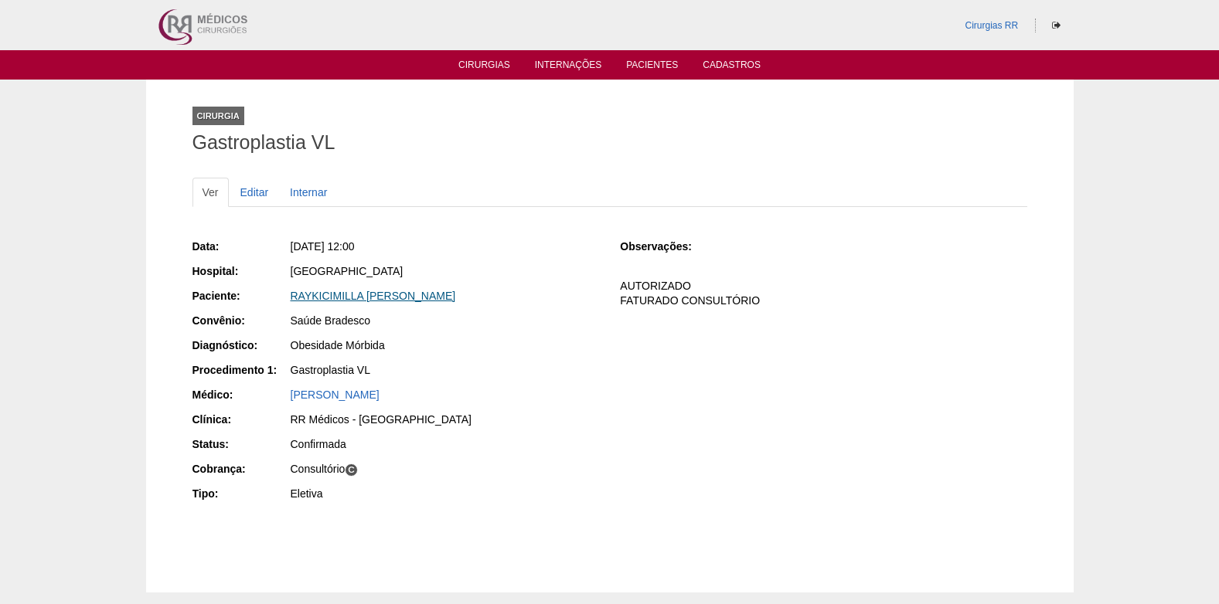
drag, startPoint x: 546, startPoint y: 299, endPoint x: 291, endPoint y: 297, distance: 255.8
click at [291, 297] on div "RAYKICIMILLA [PERSON_NAME]" at bounding box center [445, 295] width 308 height 15
copy link "RAYKICIMILLA [PERSON_NAME]"
